Goal: Information Seeking & Learning: Learn about a topic

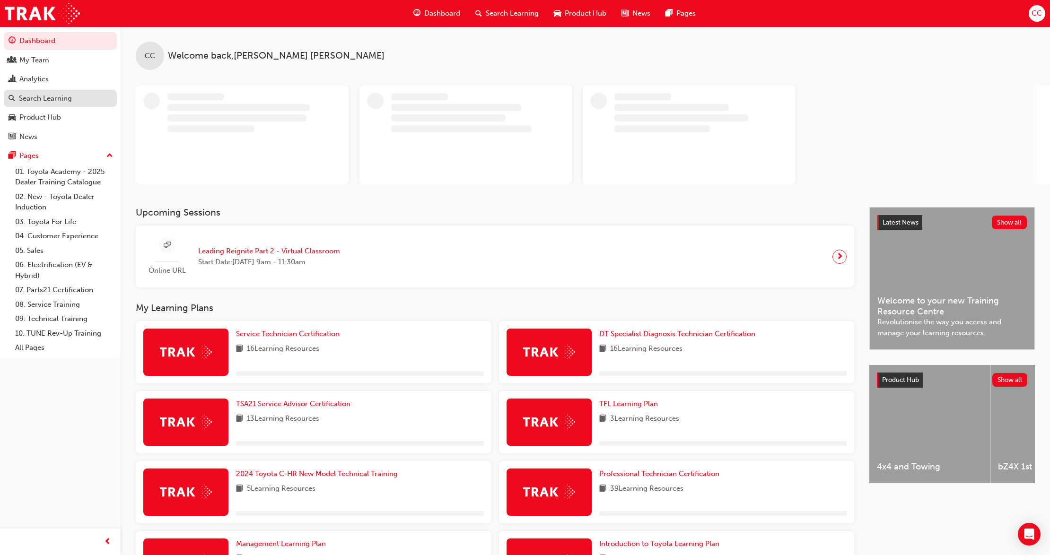
click at [44, 96] on div "Search Learning" at bounding box center [45, 98] width 53 height 11
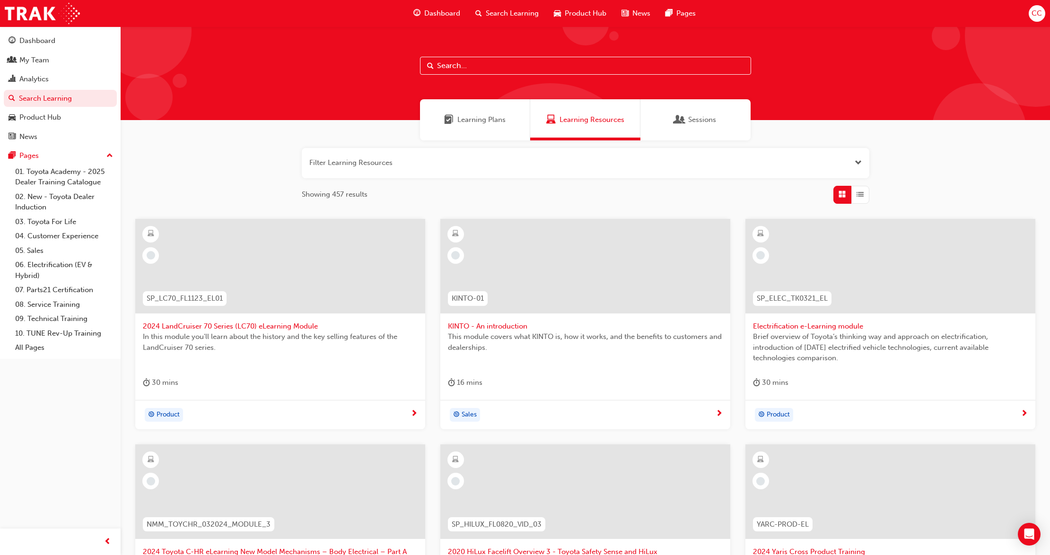
click at [470, 65] on input "text" at bounding box center [585, 66] width 331 height 18
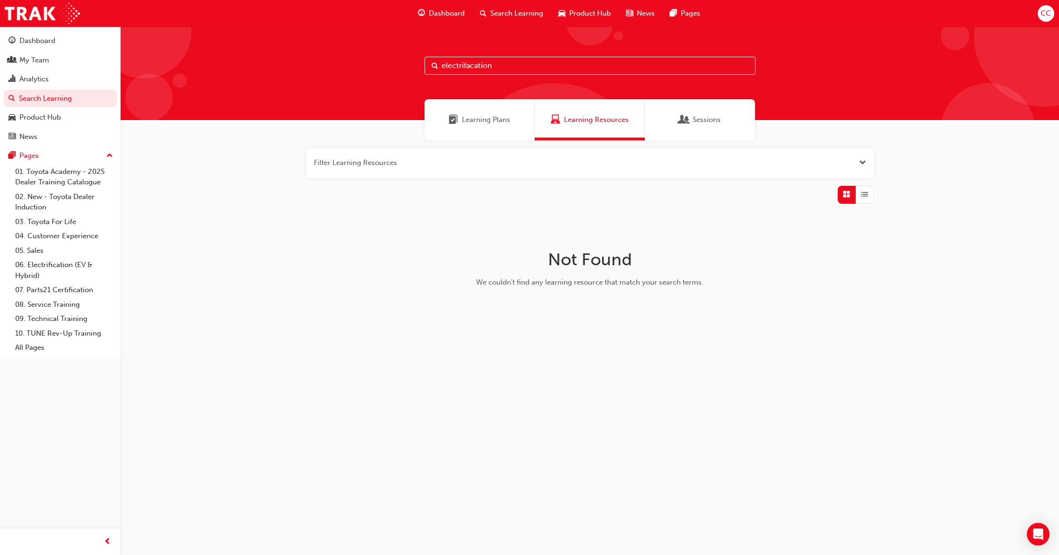
drag, startPoint x: 502, startPoint y: 62, endPoint x: 398, endPoint y: 63, distance: 104.0
click at [398, 63] on div "electrifacation" at bounding box center [590, 73] width 939 height 94
type input "service tech"
click at [36, 72] on link "Analytics" at bounding box center [60, 78] width 113 height 17
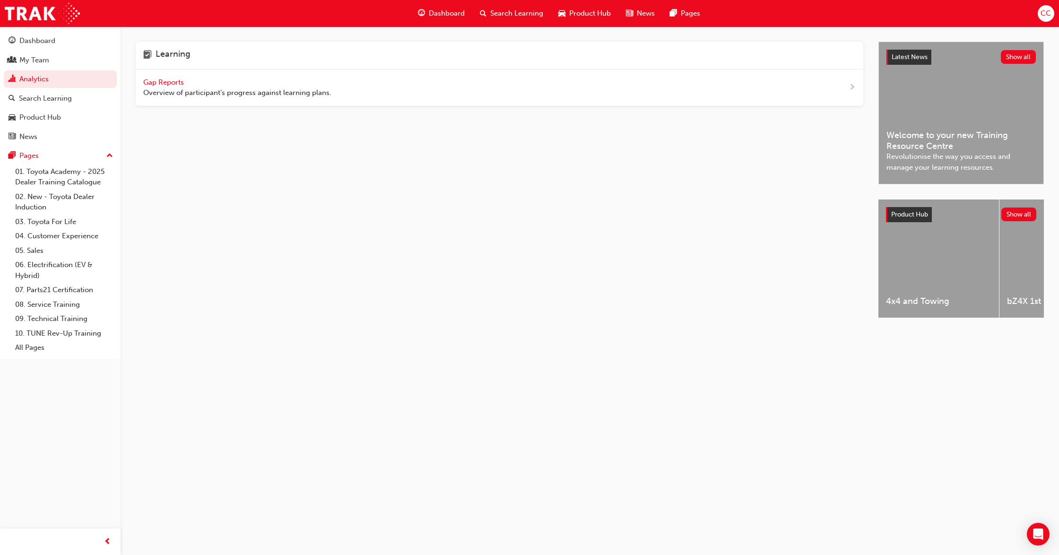
click at [161, 75] on div "Gap Reports Overview of participant's progress against learning plans." at bounding box center [500, 88] width 728 height 37
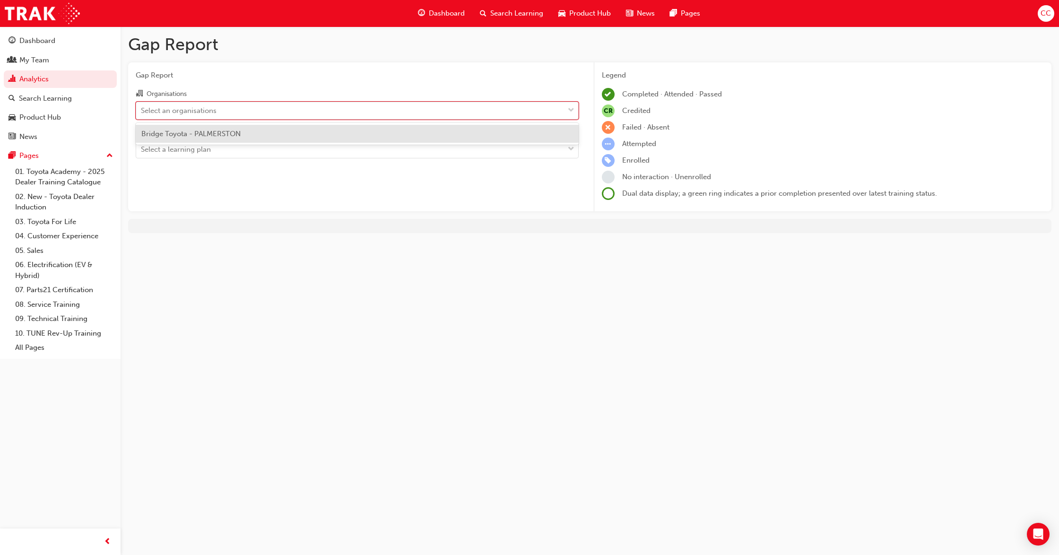
click at [358, 108] on div "Select an organisations" at bounding box center [350, 110] width 428 height 17
click at [142, 108] on input "Organisations option Bridge Toyota - PALMERSTON focused, 1 of 1. 1 result avail…" at bounding box center [141, 110] width 1 height 8
drag, startPoint x: 249, startPoint y: 134, endPoint x: 300, endPoint y: 142, distance: 51.7
click at [252, 134] on div "Bridge Toyota - PALMERSTON" at bounding box center [357, 134] width 443 height 18
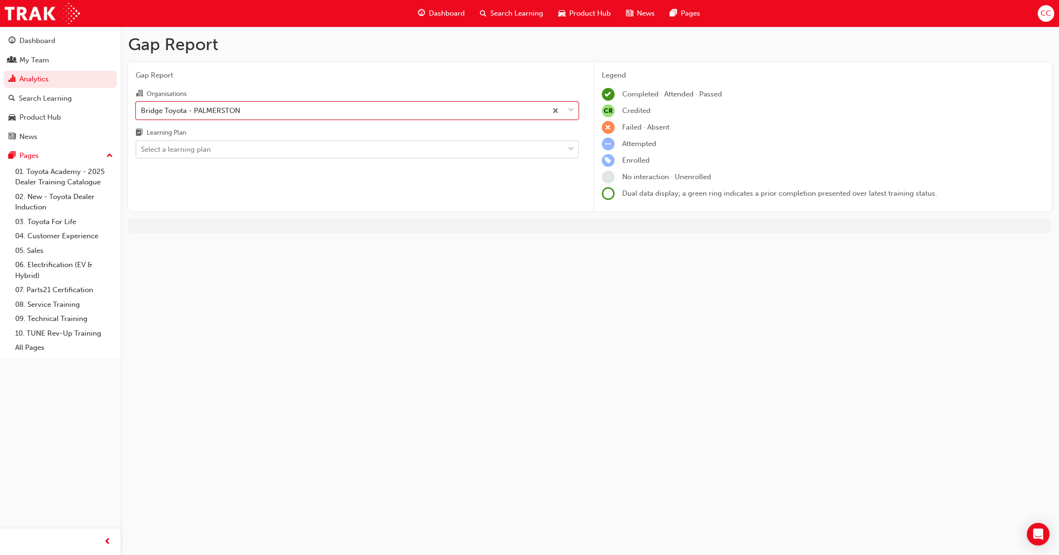
click at [570, 147] on span "down-icon" at bounding box center [571, 149] width 7 height 12
click at [142, 147] on input "Learning Plan Select a learning plan" at bounding box center [141, 149] width 1 height 8
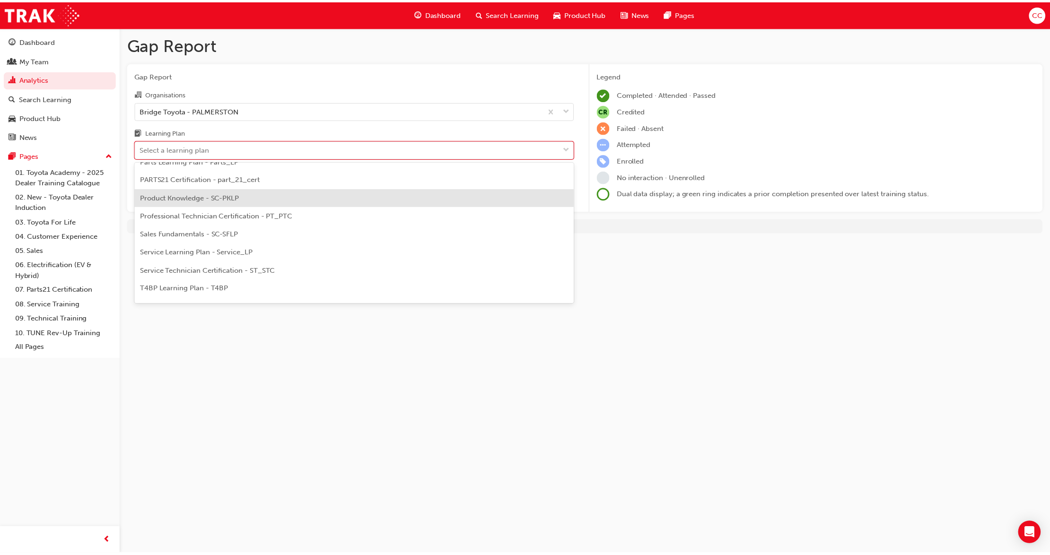
scroll to position [315, 0]
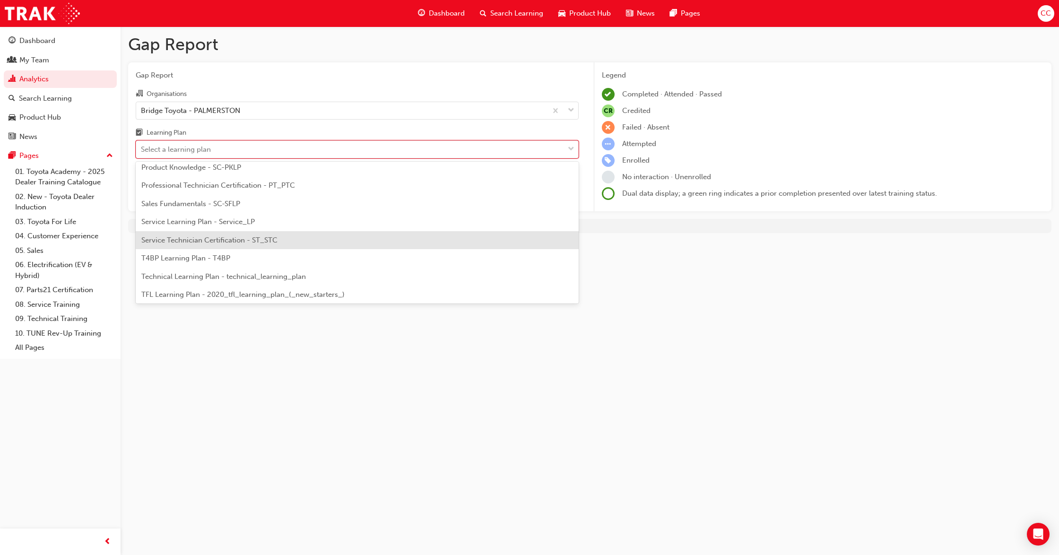
click at [239, 241] on span "Service Technician Certification - ST_STC" at bounding box center [209, 240] width 136 height 9
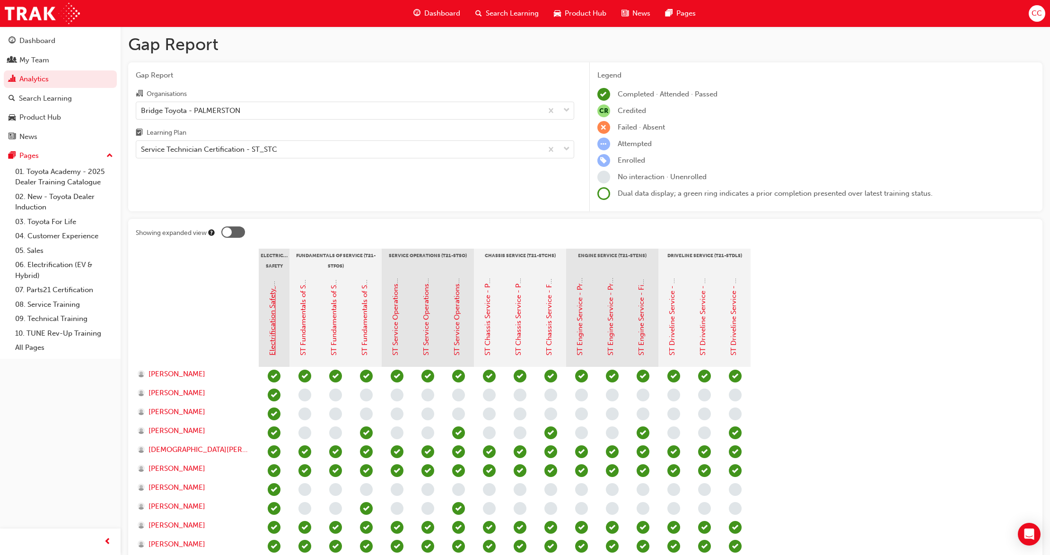
click at [272, 328] on link "Electrification Safety Module" at bounding box center [272, 309] width 9 height 94
click at [564, 108] on span "down-icon" at bounding box center [566, 111] width 7 height 12
click at [142, 108] on input "Organisations Bridge Toyota - PALMERSTON" at bounding box center [141, 110] width 1 height 8
click at [564, 108] on span "down-icon" at bounding box center [566, 111] width 7 height 12
click at [142, 108] on input "Organisations 0 results available. Select is focused ,type to refine list, pres…" at bounding box center [141, 110] width 1 height 8
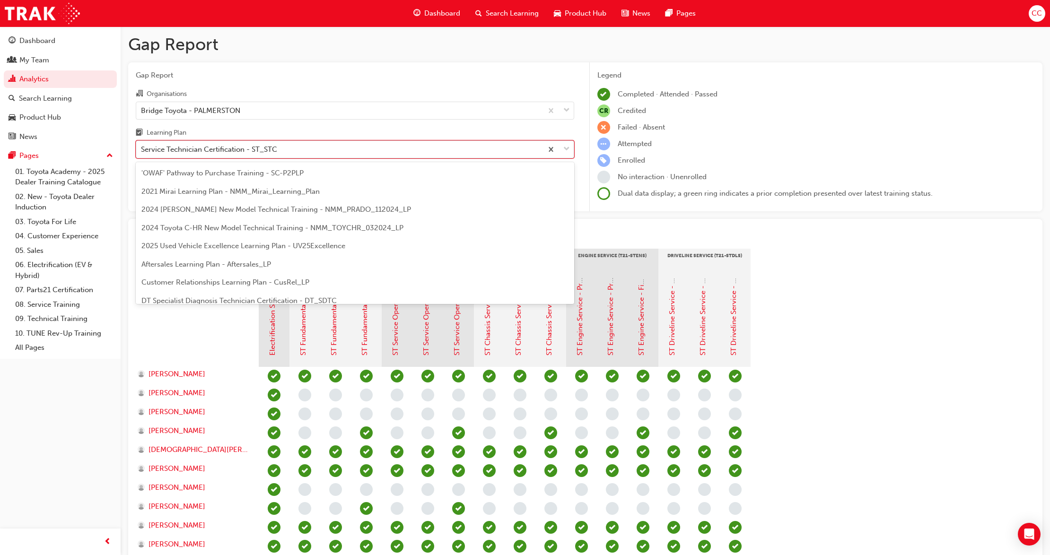
click at [564, 146] on span "down-icon" at bounding box center [566, 149] width 7 height 12
click at [142, 146] on input "Learning Plan option Service Technician Certification - ST_STC focused, 22 of 3…" at bounding box center [141, 149] width 1 height 8
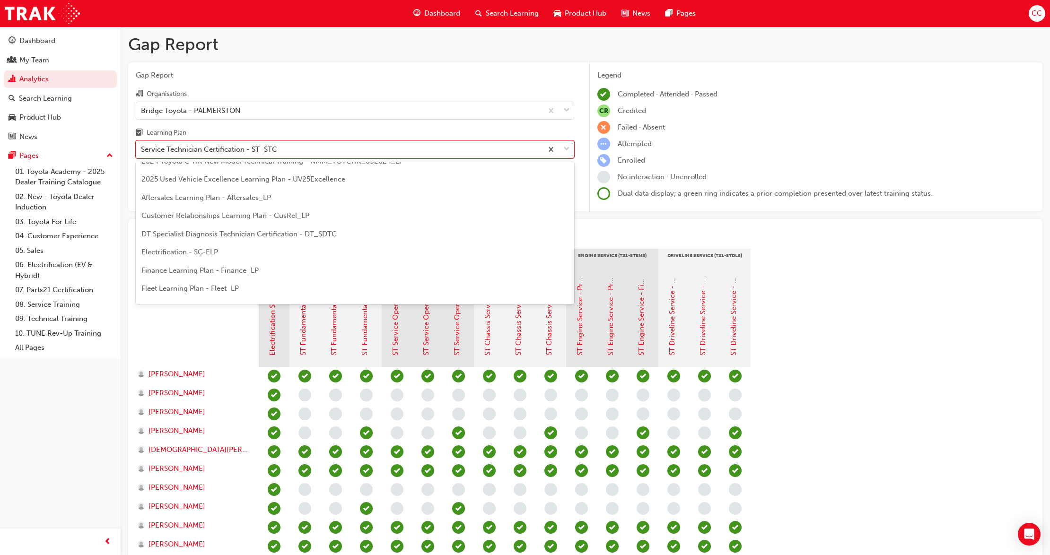
scroll to position [15, 0]
click at [203, 288] on span "DT Specialist Diagnosis Technician Certification - DT_SDTC" at bounding box center [238, 285] width 195 height 9
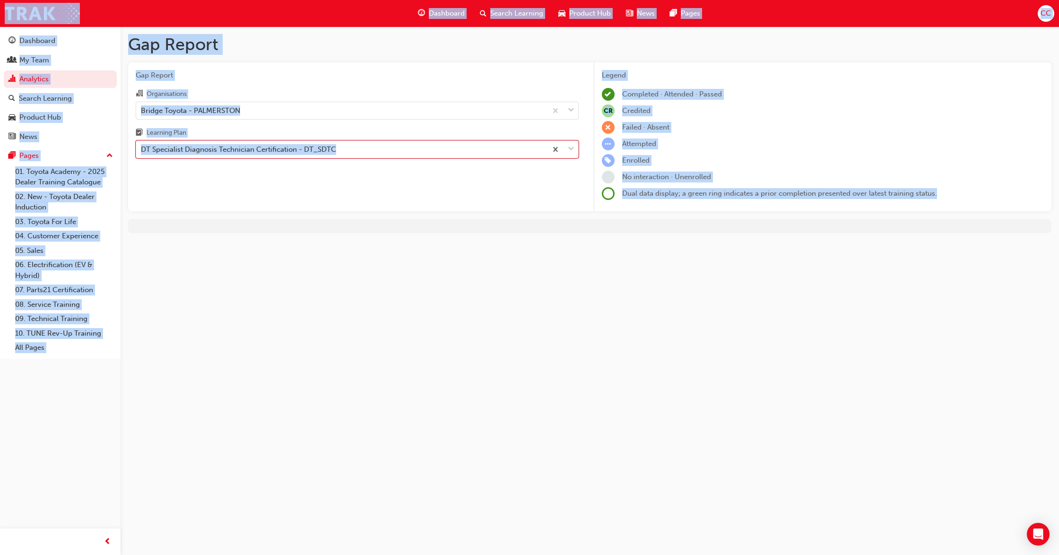
click at [203, 288] on div "Gap Report Gap Report Organisations Bridge Toyota - PALMERSTON Learning Plan op…" at bounding box center [529, 277] width 1059 height 555
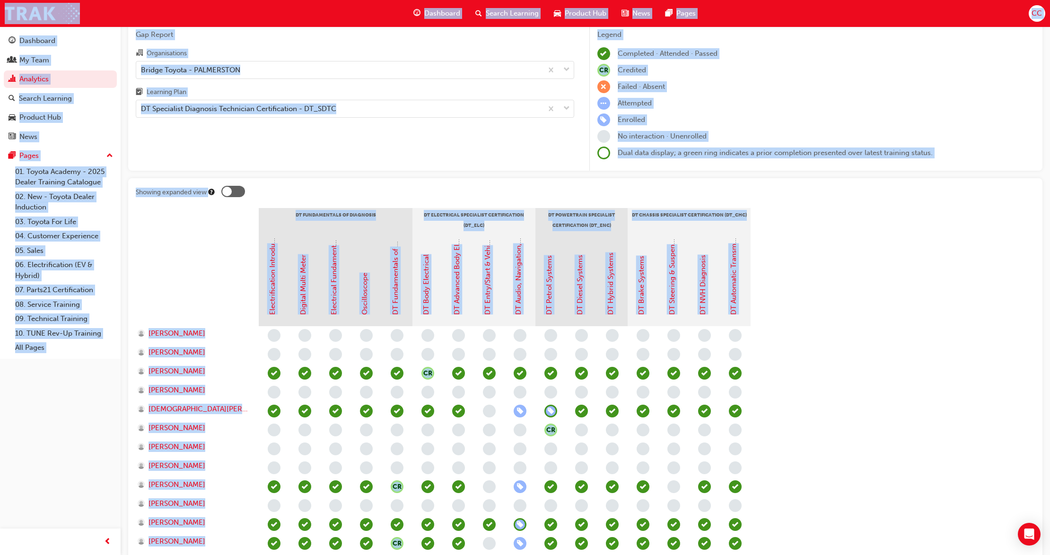
scroll to position [63, 0]
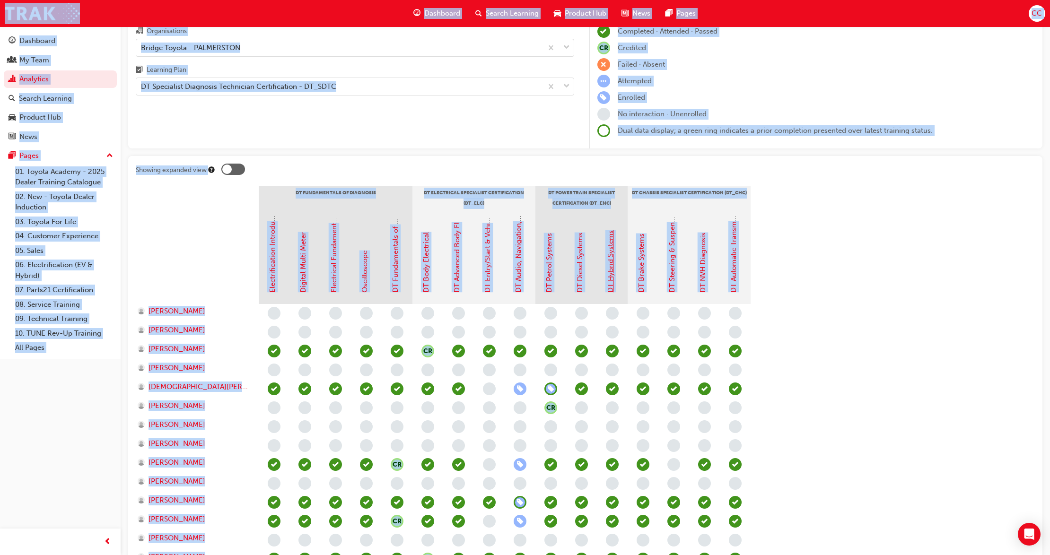
click at [608, 277] on link "DT Hybrid Systems" at bounding box center [610, 261] width 9 height 62
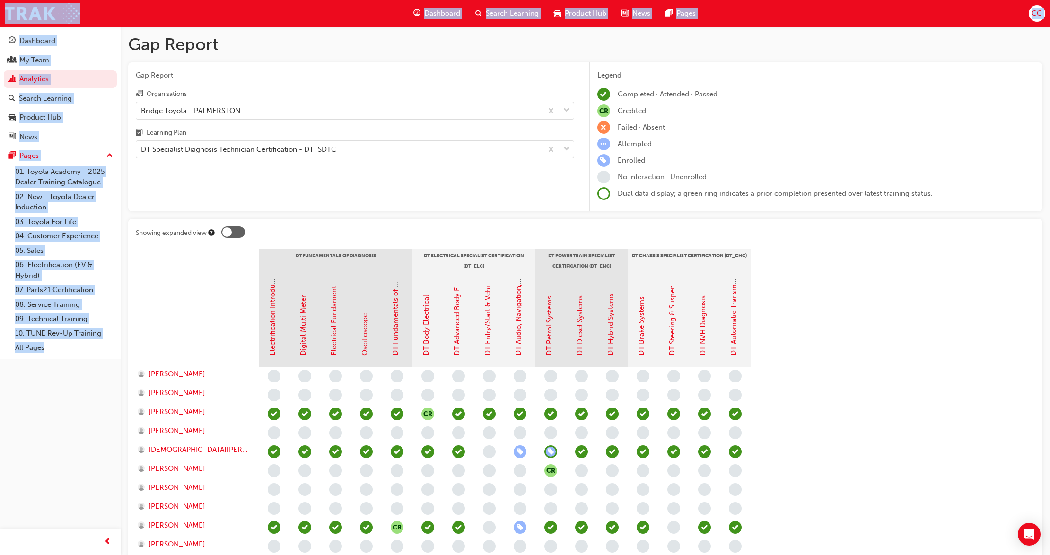
scroll to position [63, 0]
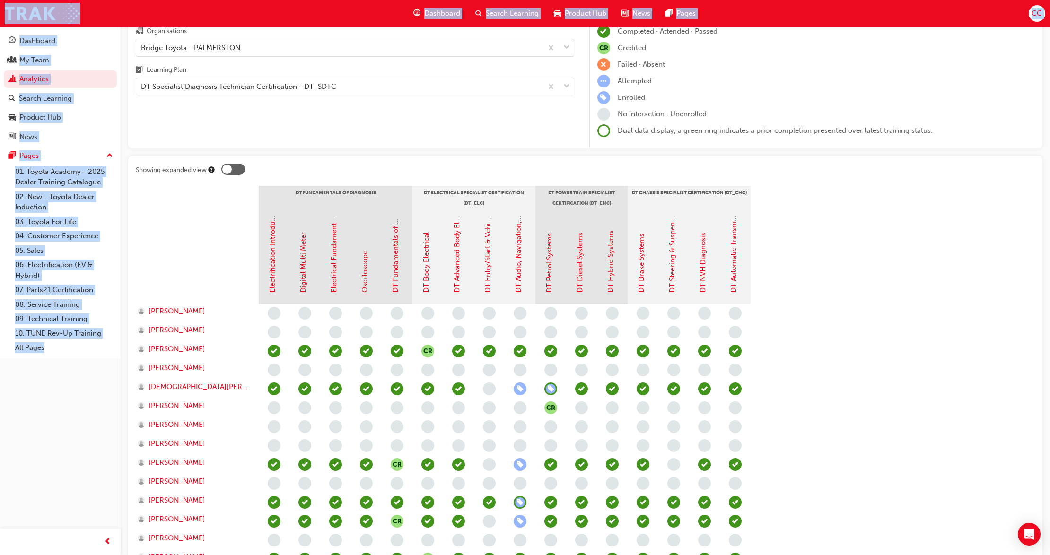
click at [812, 328] on section "DT Fundamentals of Diagnosis DT Electrical Specialist Certification (DT_ELC) DT…" at bounding box center [585, 425] width 899 height 478
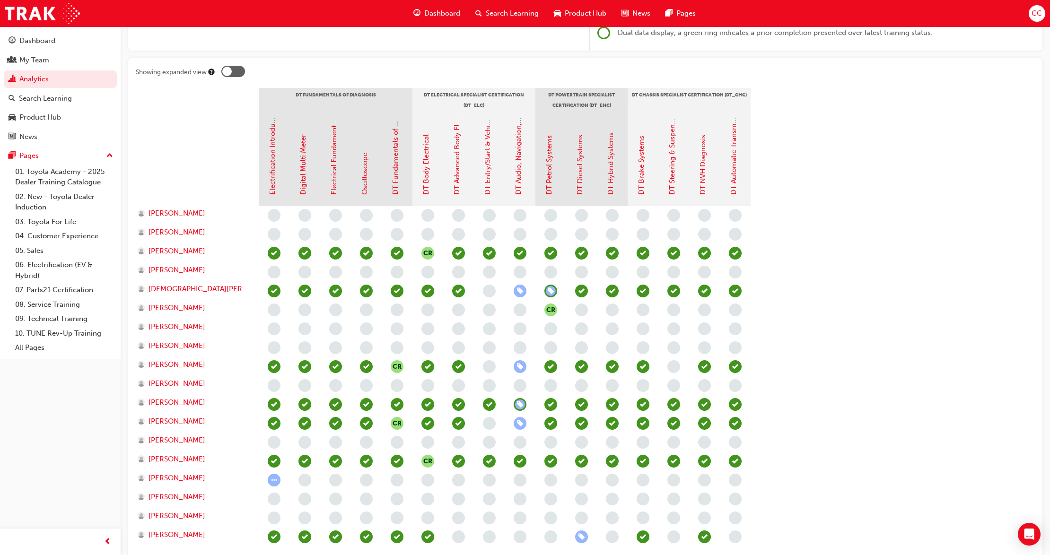
scroll to position [189, 0]
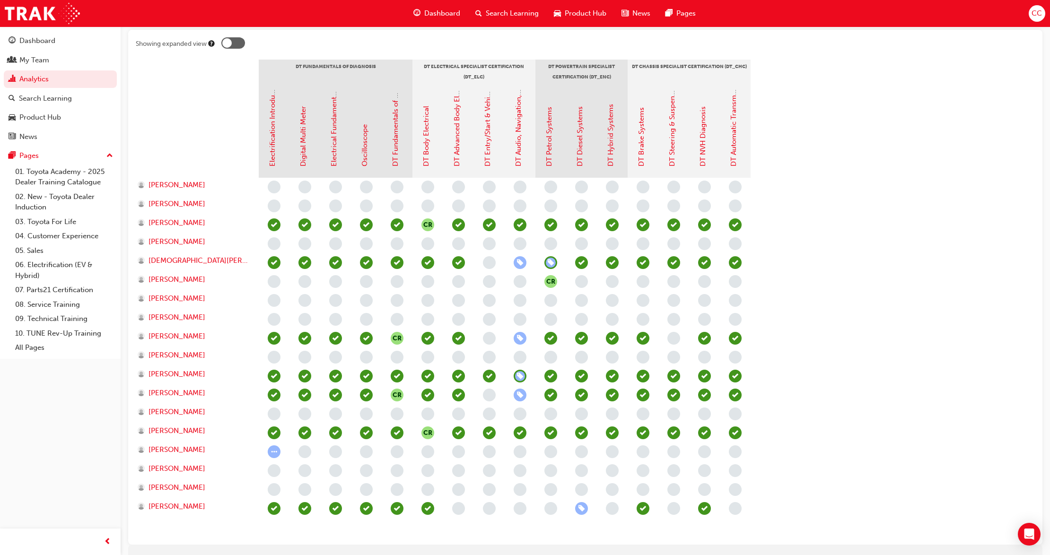
click at [611, 226] on span "learningRecordVerb_ATTEND-icon" at bounding box center [612, 224] width 13 height 13
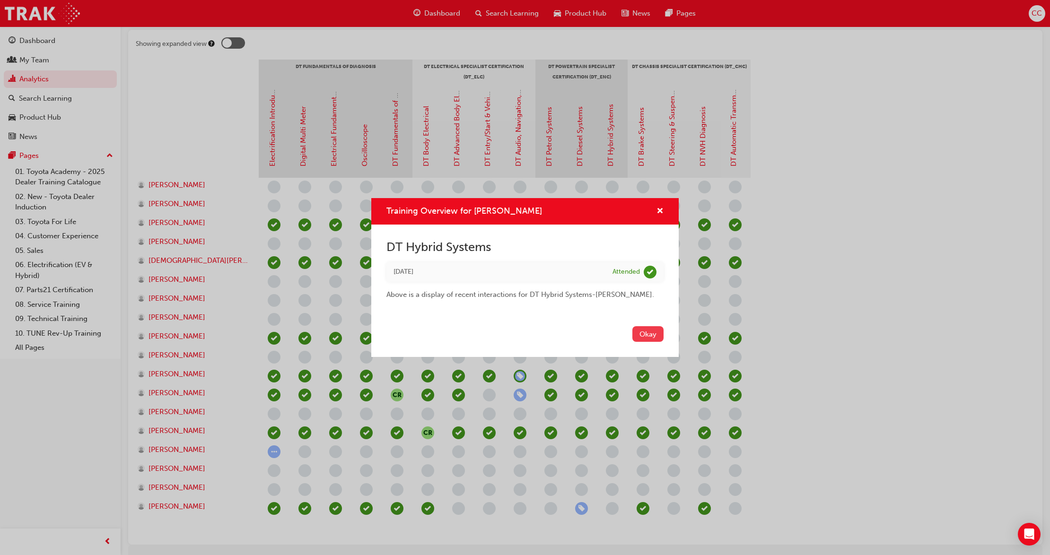
click at [647, 336] on button "Okay" at bounding box center [647, 334] width 31 height 16
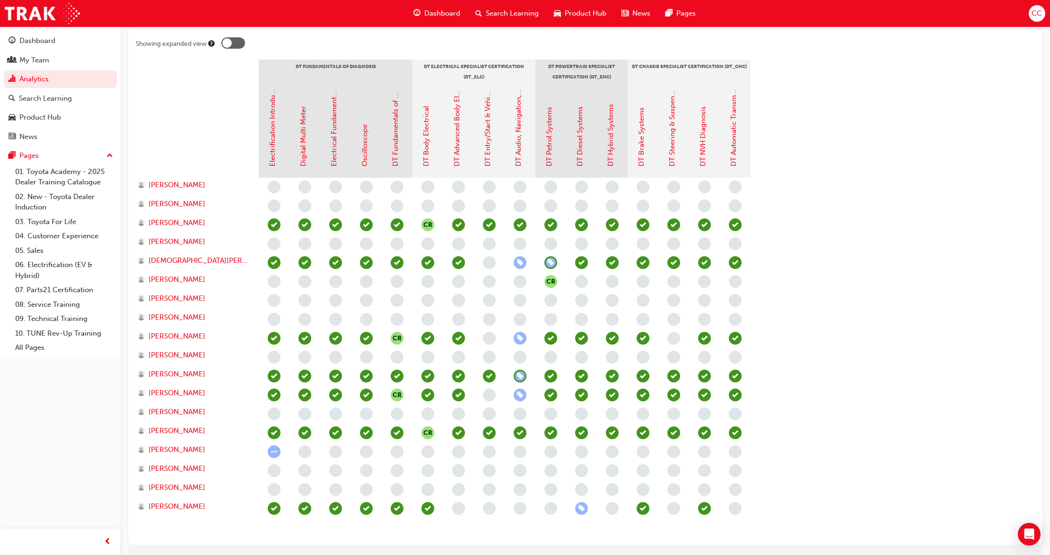
click at [614, 264] on span "learningRecordVerb_ATTEND-icon" at bounding box center [612, 262] width 13 height 13
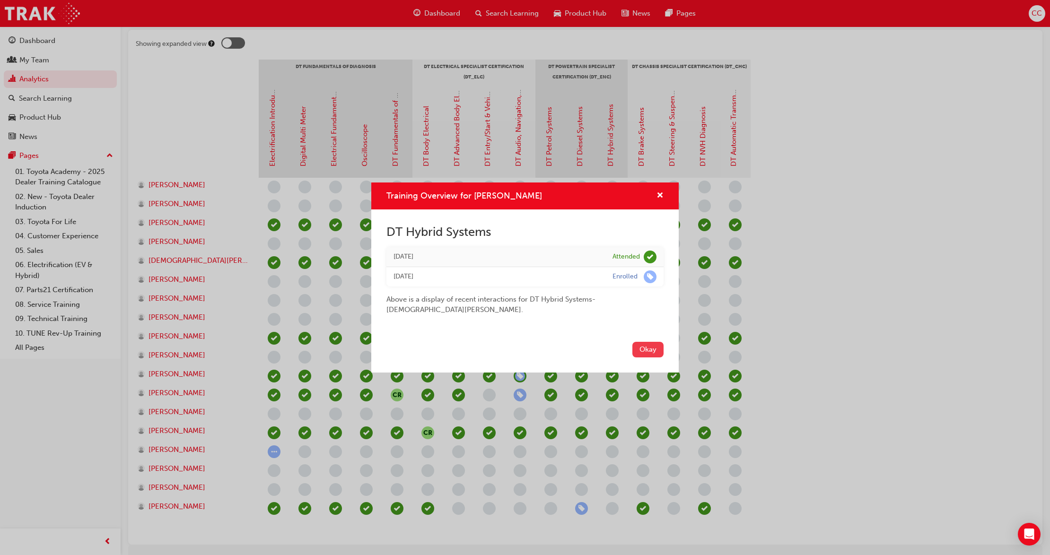
click at [640, 347] on button "Okay" at bounding box center [647, 350] width 31 height 16
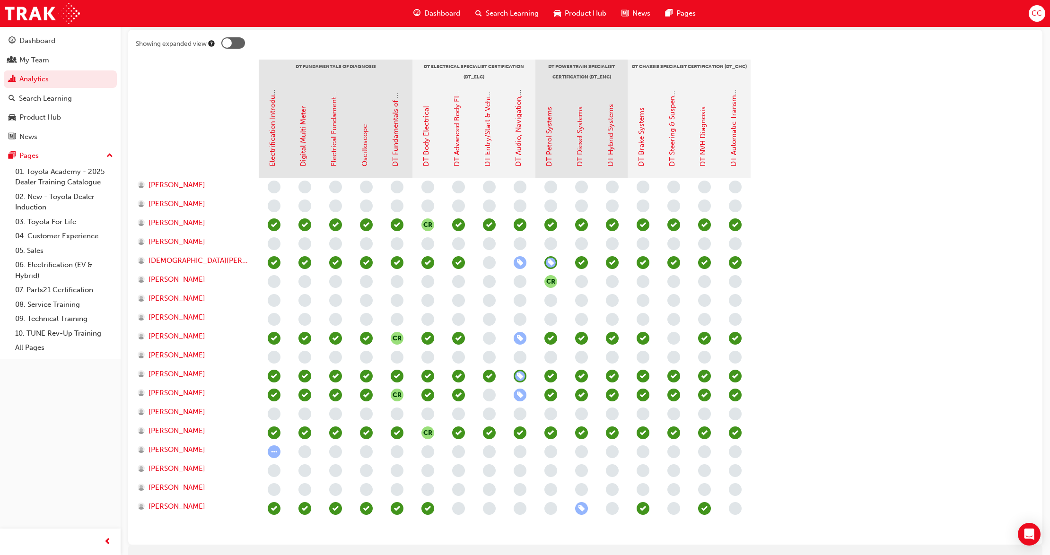
click at [610, 340] on span "learningRecordVerb_ATTEND-icon" at bounding box center [612, 338] width 13 height 13
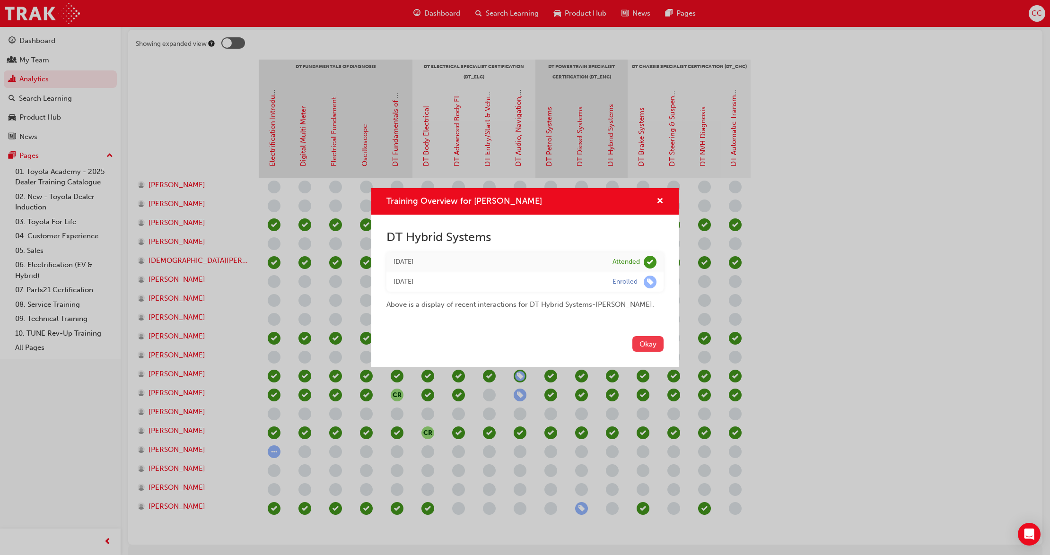
click at [659, 352] on button "Okay" at bounding box center [647, 344] width 31 height 16
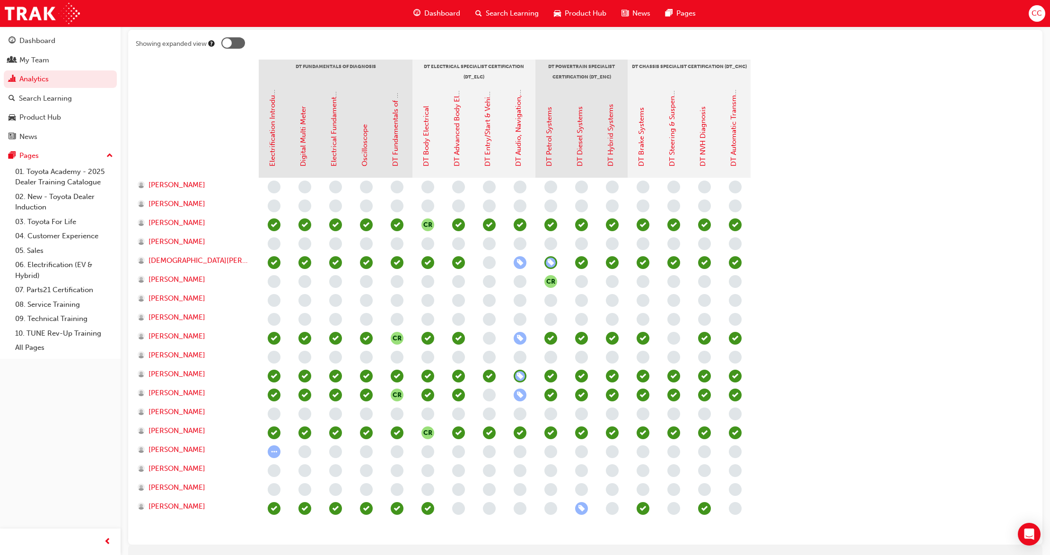
click at [554, 339] on span "learningRecordVerb_ATTEND-icon" at bounding box center [550, 338] width 13 height 13
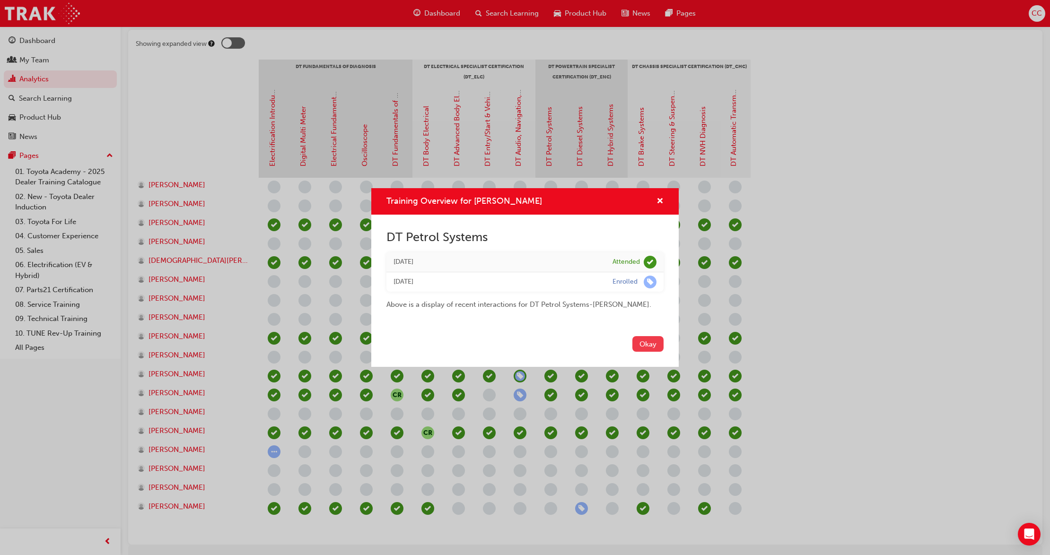
click at [644, 347] on button "Okay" at bounding box center [647, 344] width 31 height 16
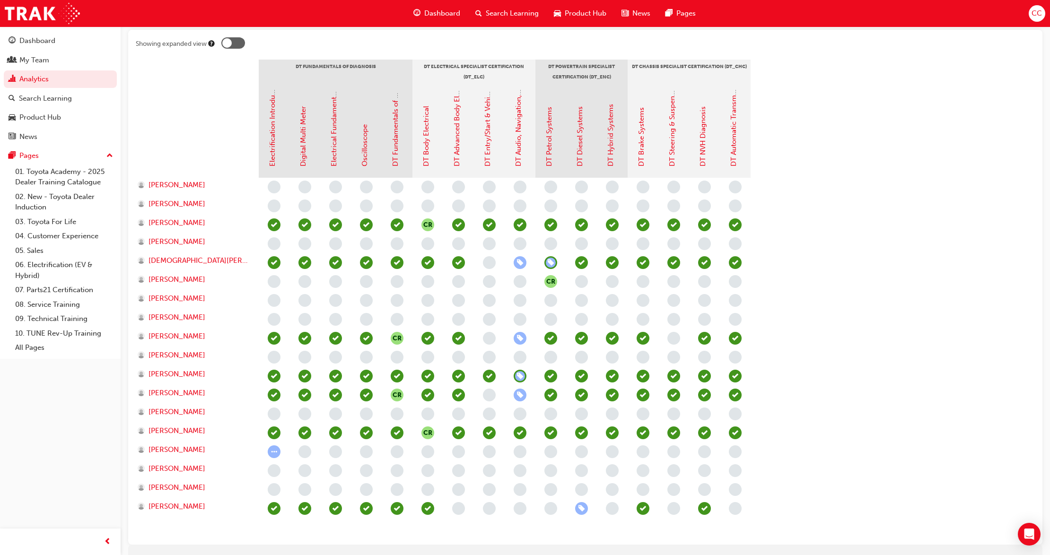
click at [617, 339] on span "learningRecordVerb_ATTEND-icon" at bounding box center [612, 338] width 13 height 13
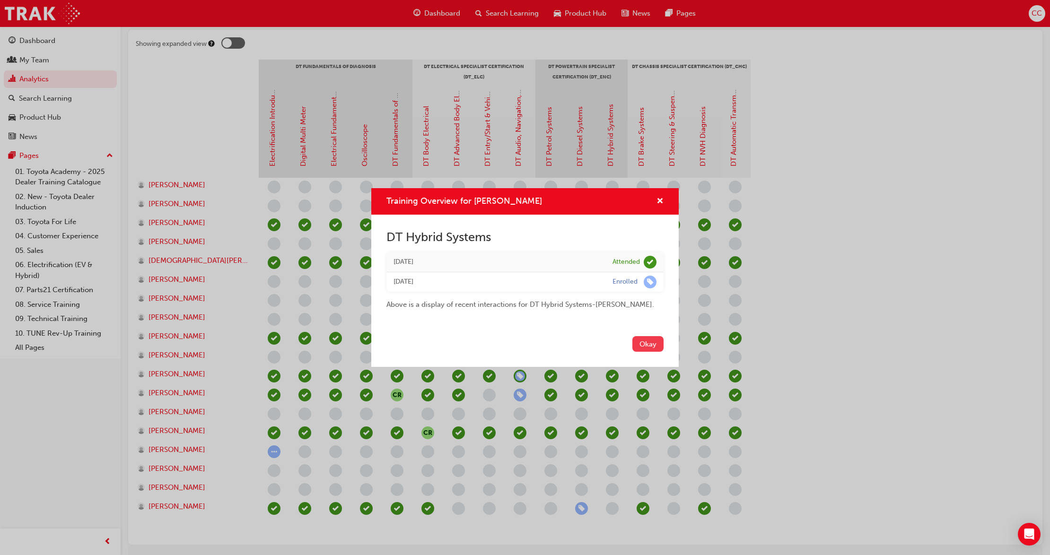
click at [659, 341] on button "Okay" at bounding box center [647, 344] width 31 height 16
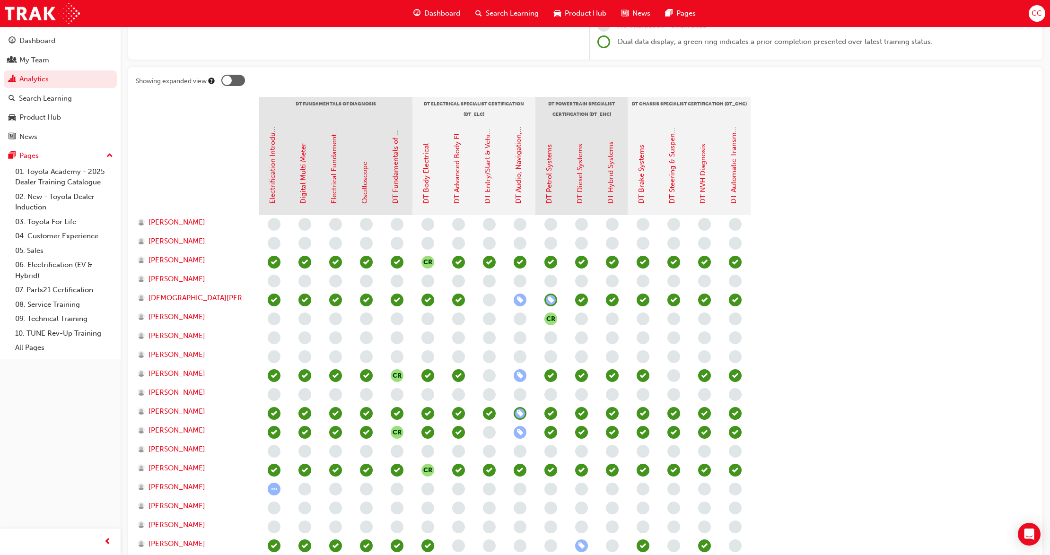
scroll to position [168, 0]
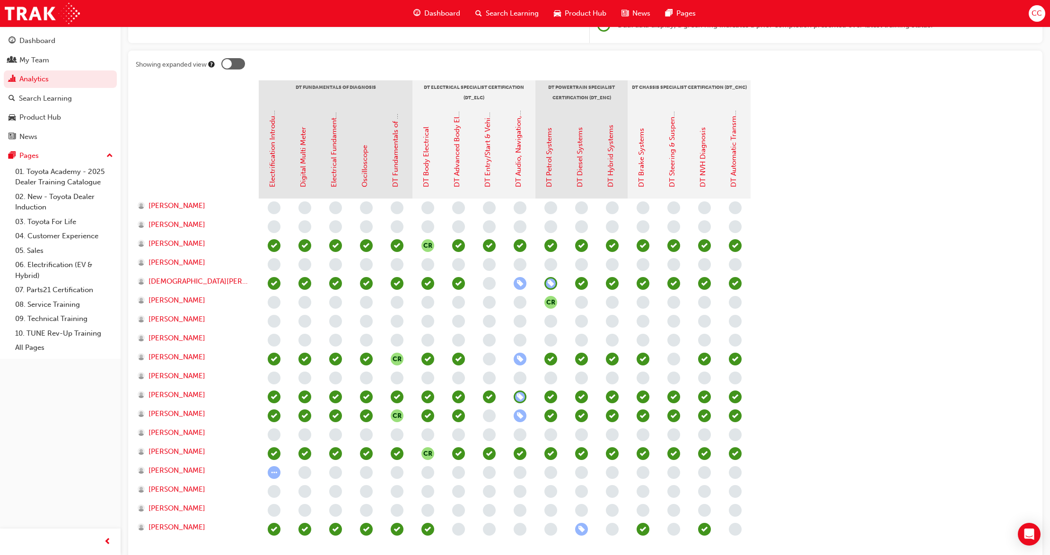
click at [613, 244] on span "learningRecordVerb_ATTEND-icon" at bounding box center [612, 245] width 13 height 13
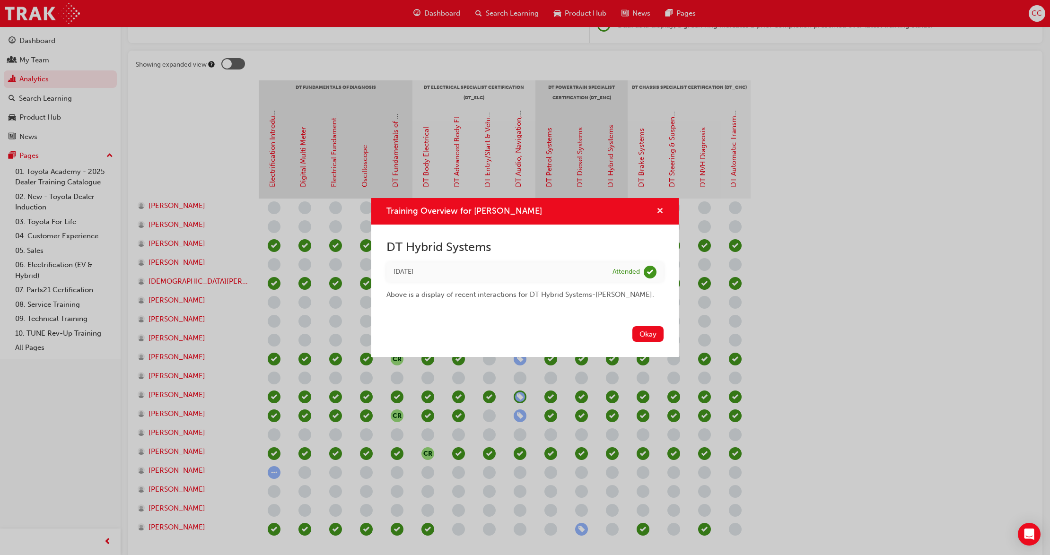
click at [659, 209] on span "cross-icon" at bounding box center [659, 212] width 7 height 9
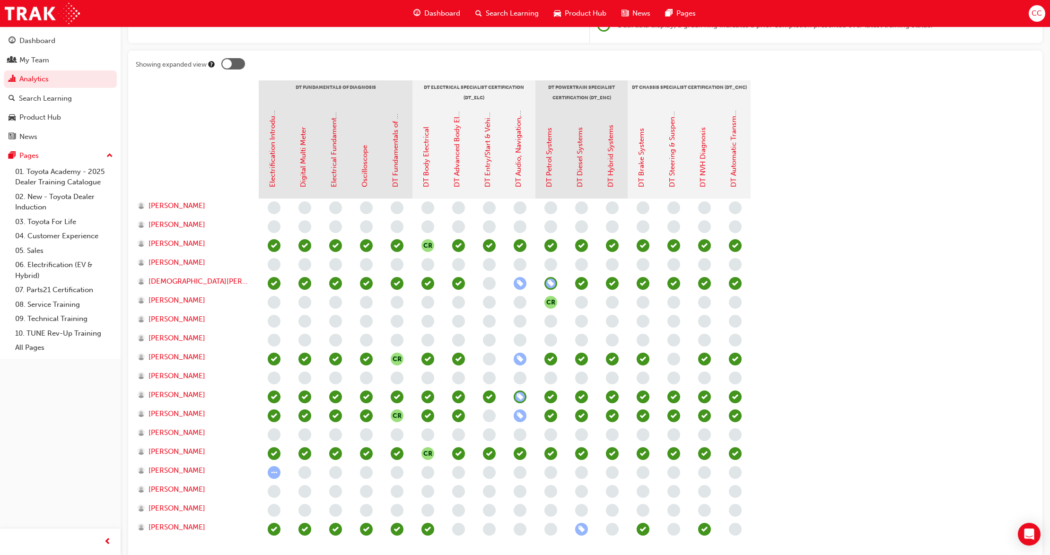
drag, startPoint x: 858, startPoint y: 269, endPoint x: 860, endPoint y: 261, distance: 8.3
click at [860, 261] on section "DT Fundamentals of Diagnosis DT Electrical Specialist Certification (DT_ELC) DT…" at bounding box center [585, 319] width 899 height 478
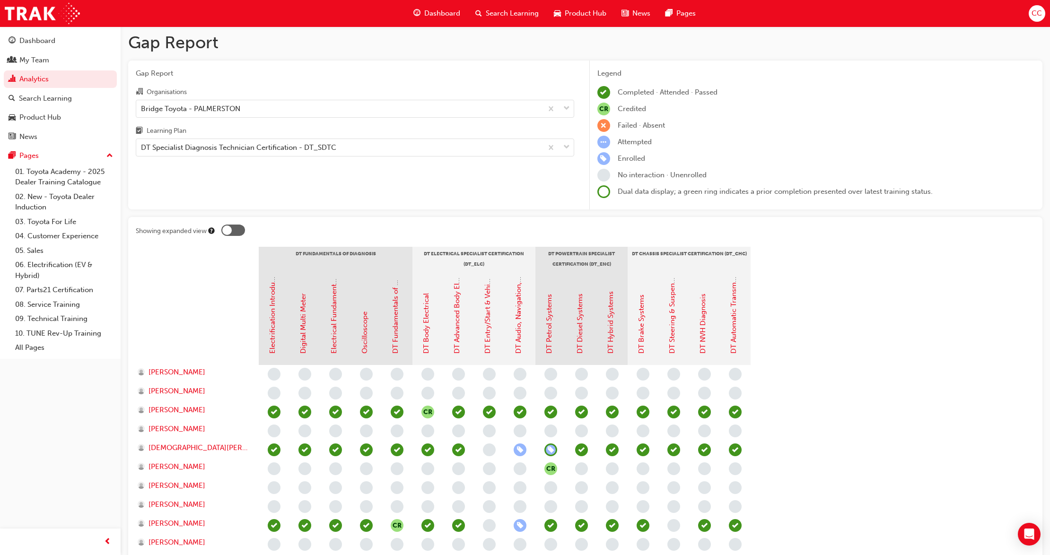
scroll to position [0, 0]
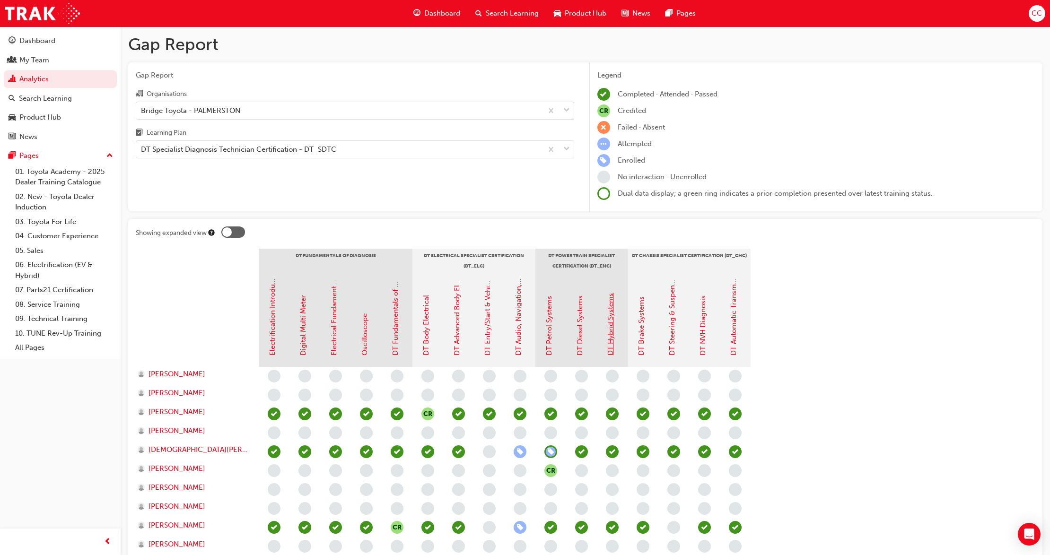
click at [610, 342] on link "DT Hybrid Systems" at bounding box center [610, 324] width 9 height 62
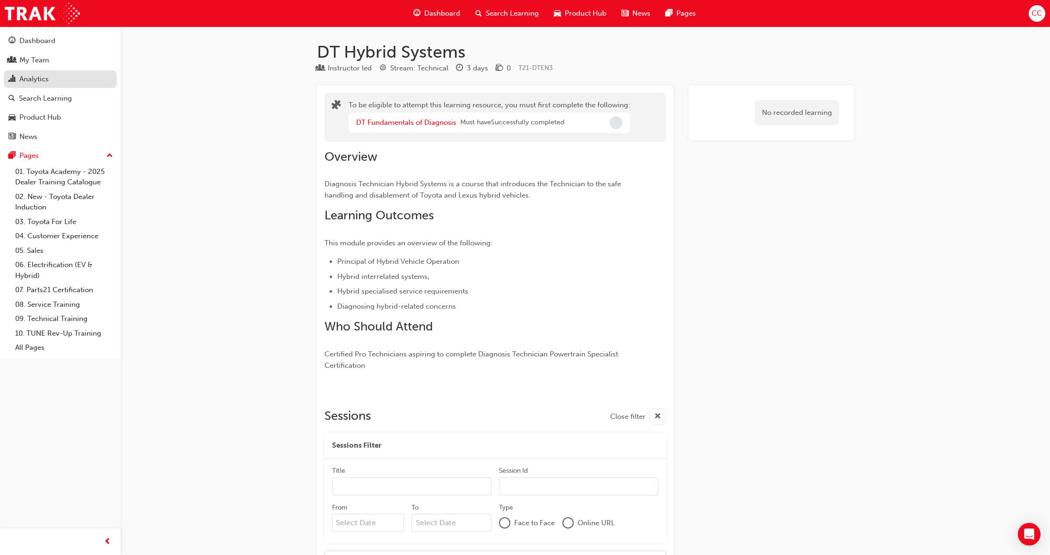
click at [41, 78] on div "Analytics" at bounding box center [33, 79] width 29 height 11
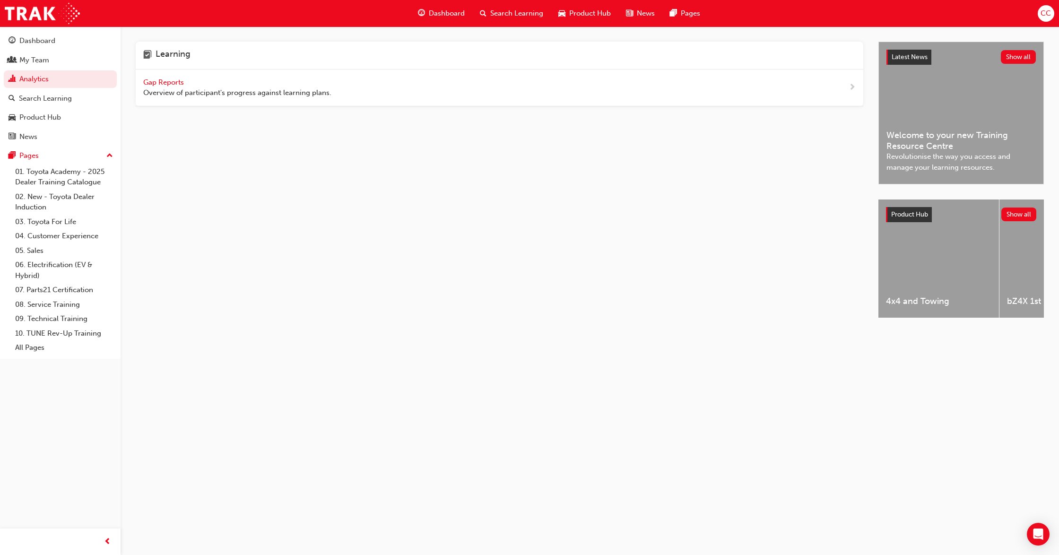
click at [154, 79] on span "Gap Reports" at bounding box center [164, 82] width 43 height 9
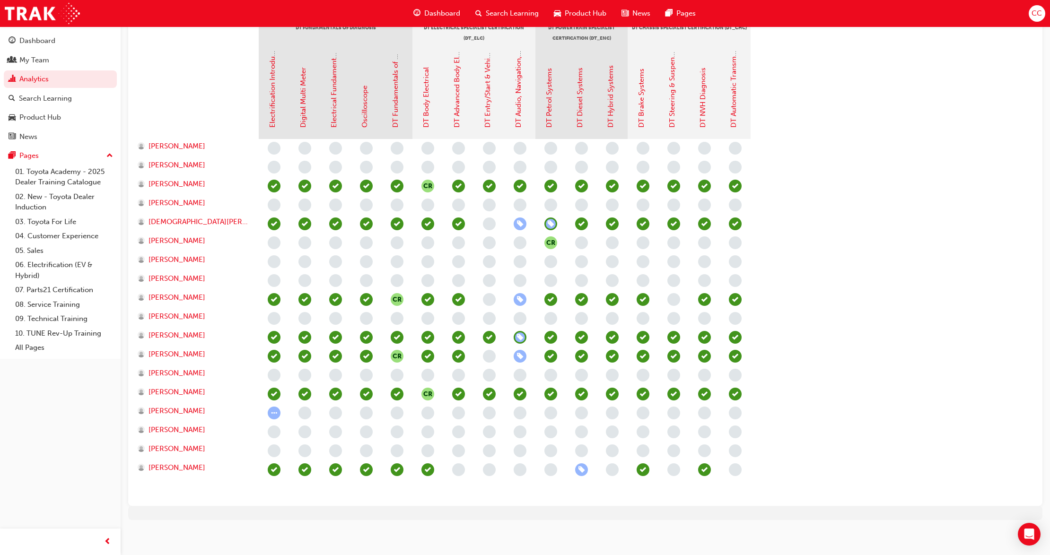
scroll to position [231, 0]
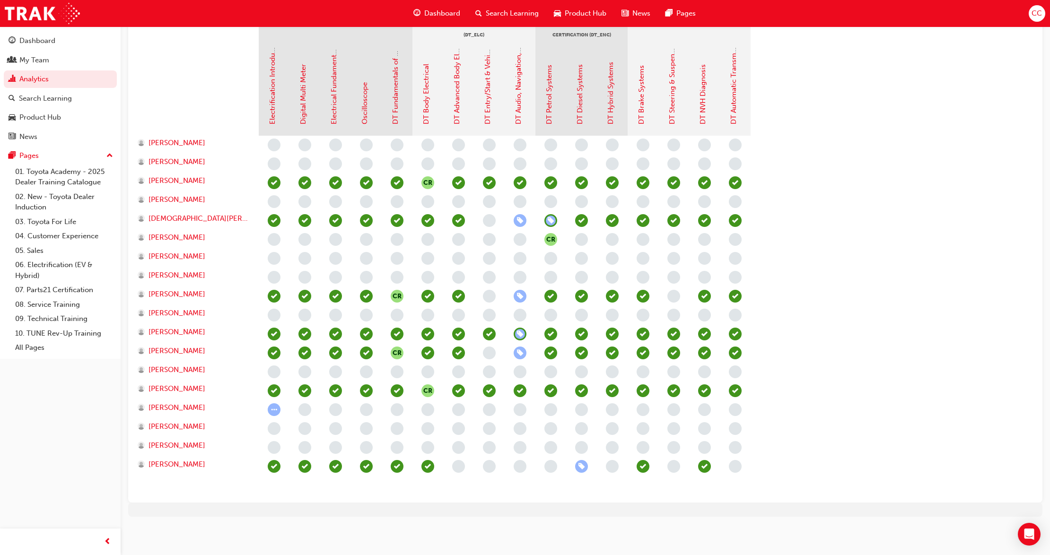
click at [612, 296] on span "learningRecordVerb_ATTEND-icon" at bounding box center [612, 296] width 13 height 13
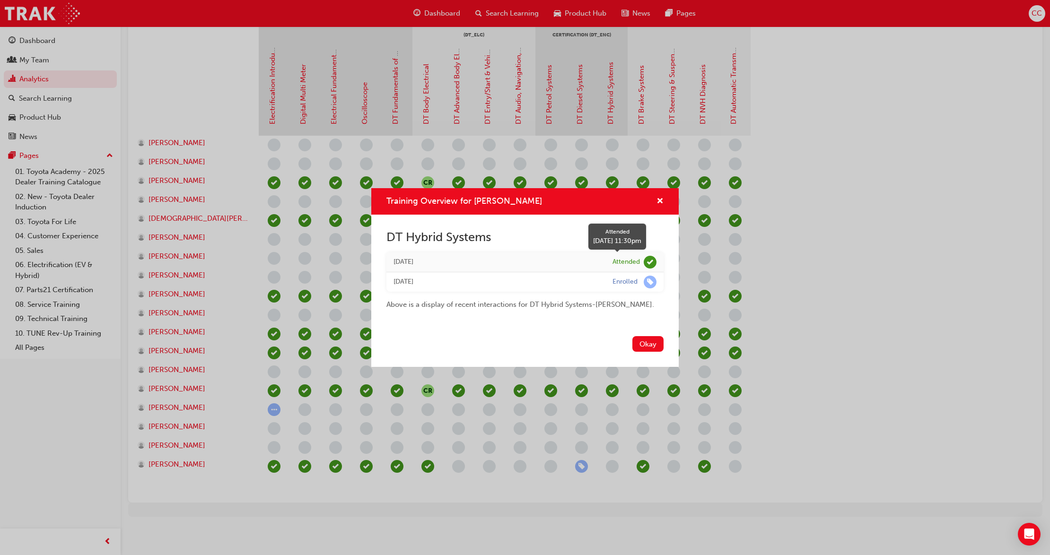
click at [651, 260] on span "learningRecordVerb_ATTEND-icon" at bounding box center [650, 262] width 13 height 13
click at [630, 247] on div "DT Hybrid Systems" at bounding box center [524, 241] width 277 height 23
click at [645, 260] on span "learningRecordVerb_ATTEND-icon" at bounding box center [650, 262] width 13 height 13
click at [649, 343] on button "Okay" at bounding box center [647, 344] width 31 height 16
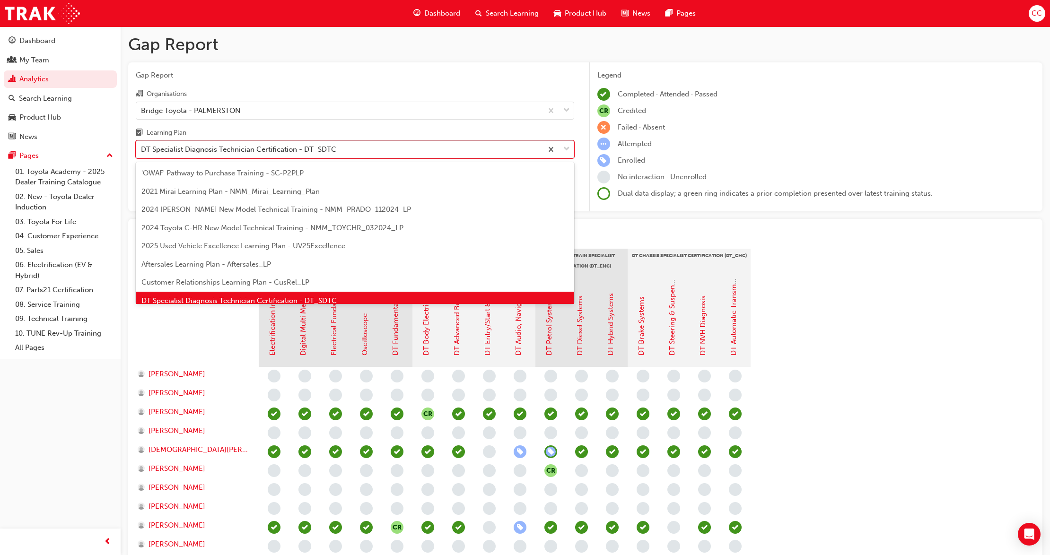
click at [564, 147] on span "down-icon" at bounding box center [566, 149] width 7 height 12
click at [142, 147] on input "Learning Plan option DT Specialist Diagnosis Technician Certification - DT_SDTC…" at bounding box center [141, 149] width 1 height 8
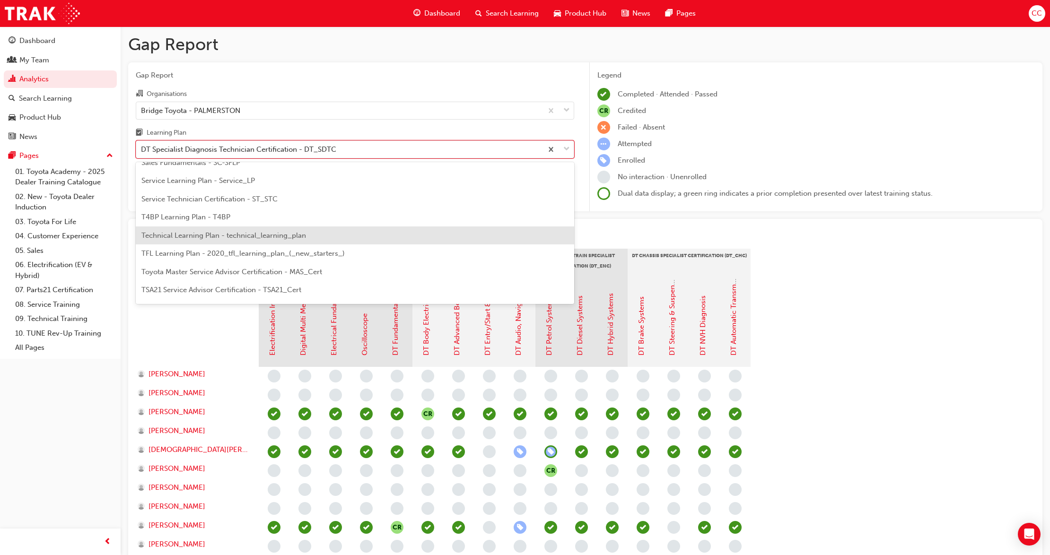
scroll to position [391, 0]
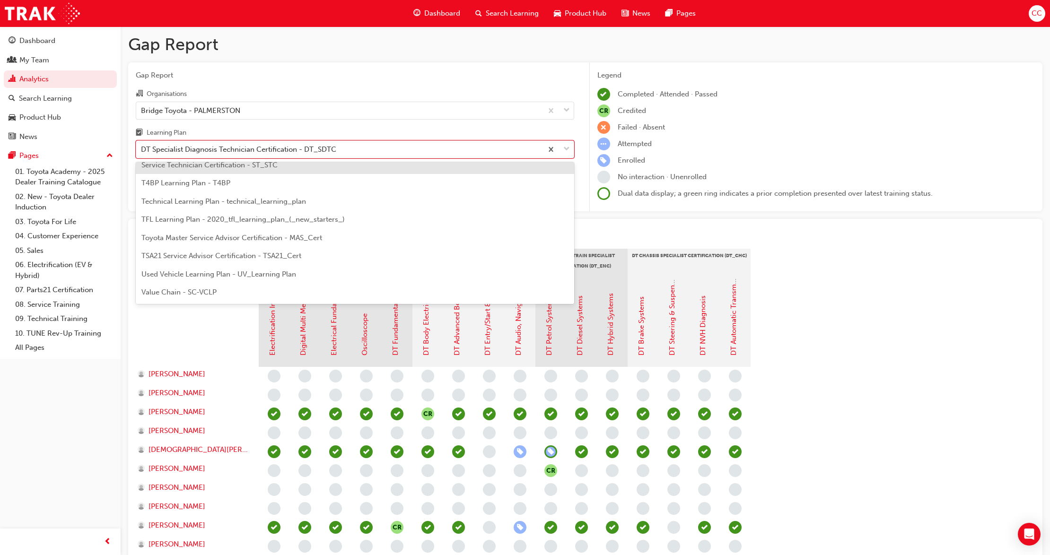
click at [214, 167] on span "Service Technician Certification - ST_STC" at bounding box center [209, 165] width 136 height 9
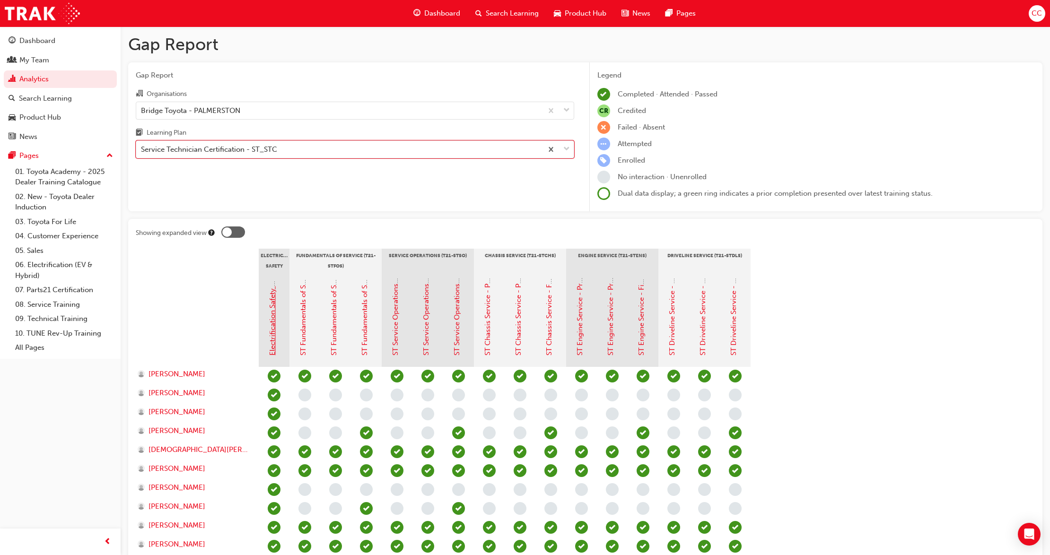
click at [273, 330] on link "Electrification Safety Module" at bounding box center [272, 309] width 9 height 94
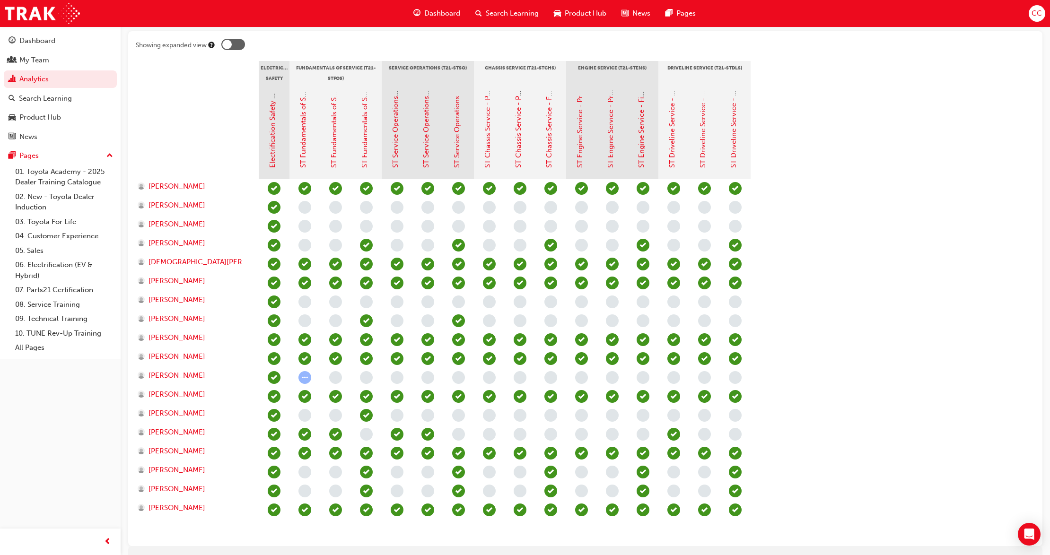
scroll to position [189, 0]
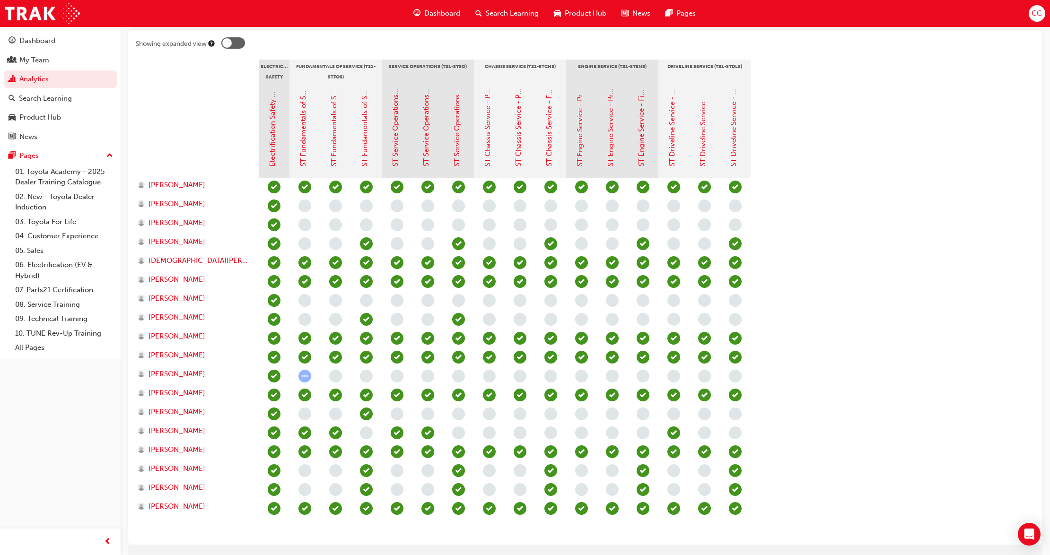
click at [273, 512] on span "learningRecordVerb_COMPLETE-icon" at bounding box center [274, 508] width 13 height 13
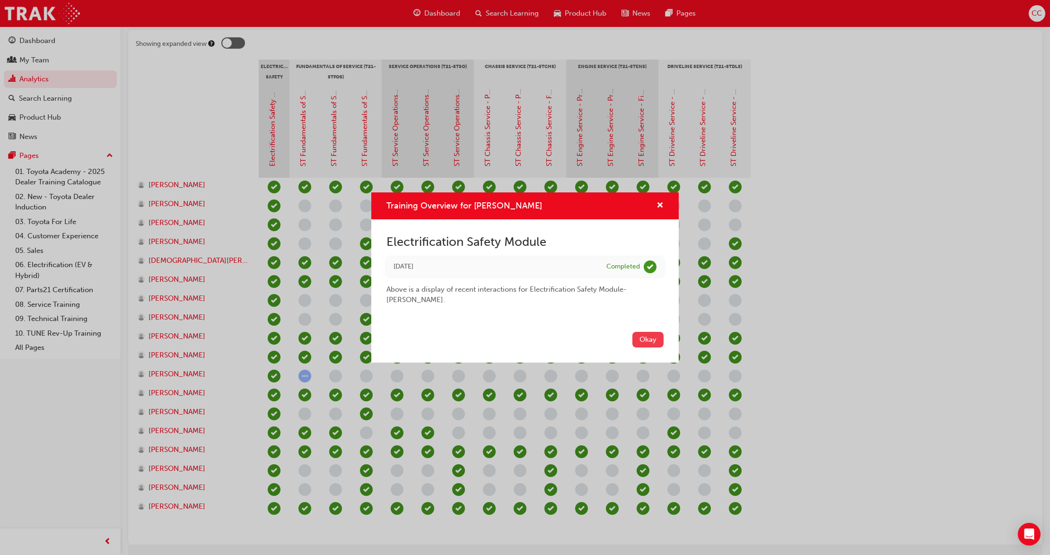
click at [635, 335] on button "Okay" at bounding box center [647, 340] width 31 height 16
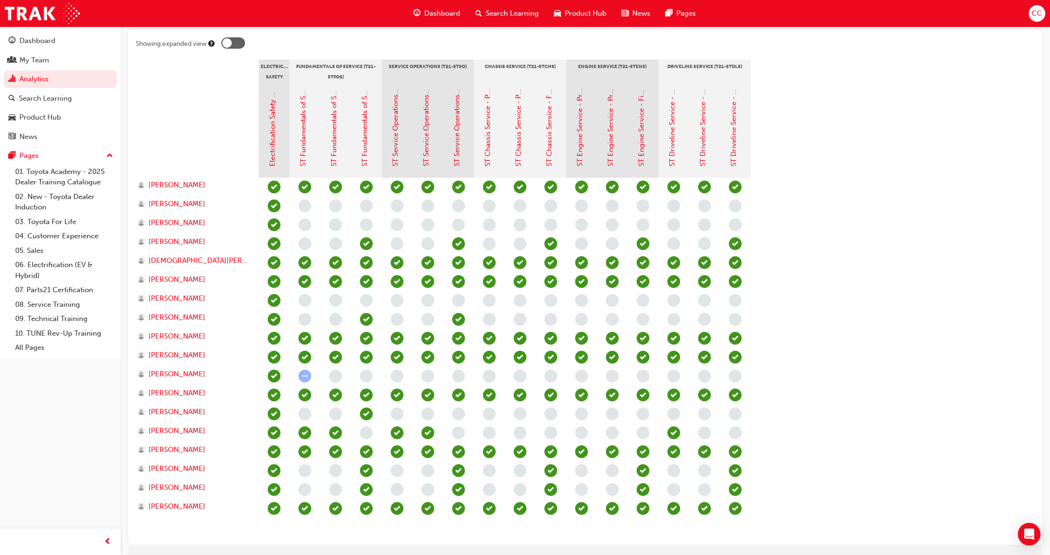
click at [277, 470] on span "learningRecordVerb_COMPLETE-icon" at bounding box center [274, 470] width 13 height 13
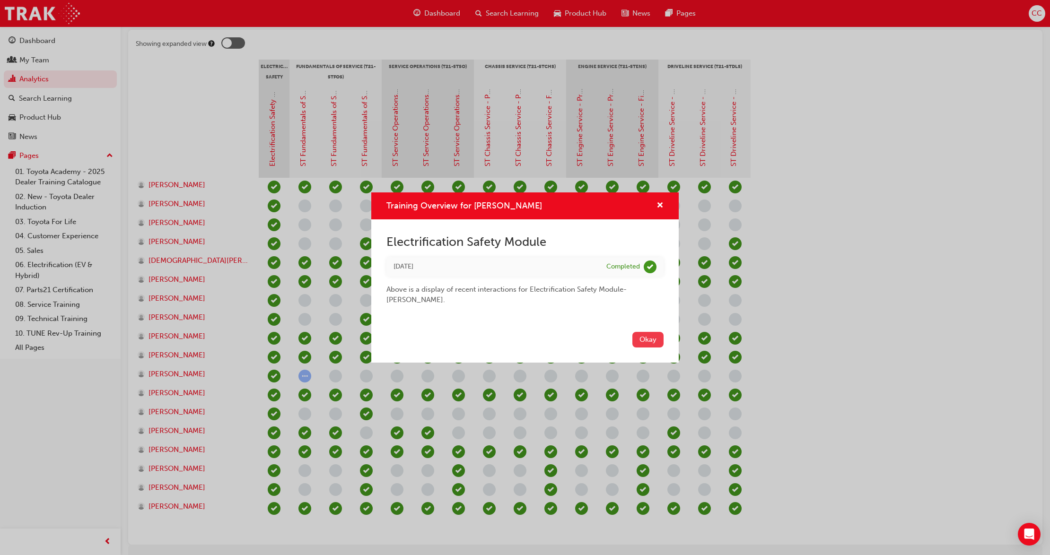
click at [651, 332] on button "Okay" at bounding box center [647, 340] width 31 height 16
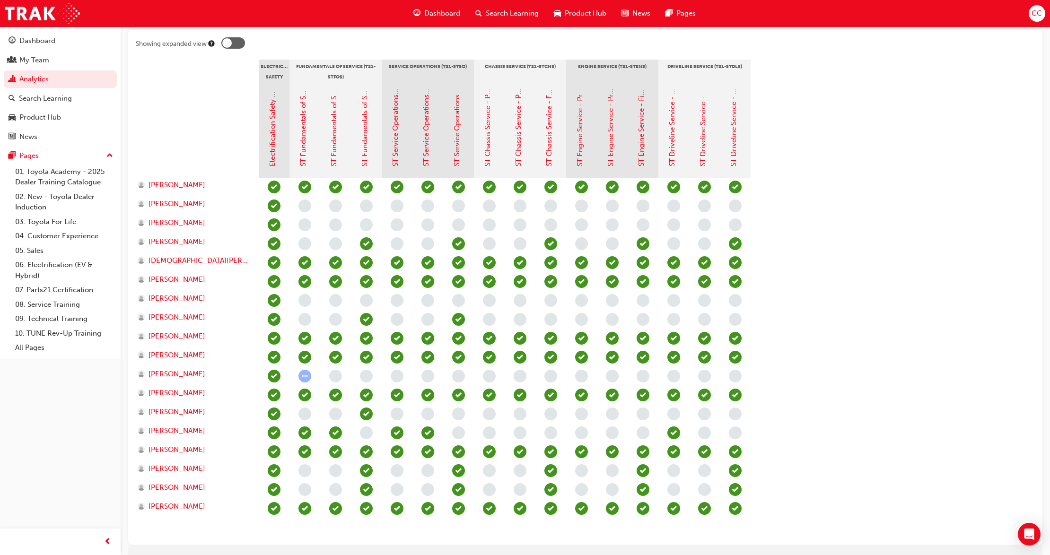
click at [275, 360] on span "learningRecordVerb_COMPLETE-icon" at bounding box center [274, 357] width 13 height 13
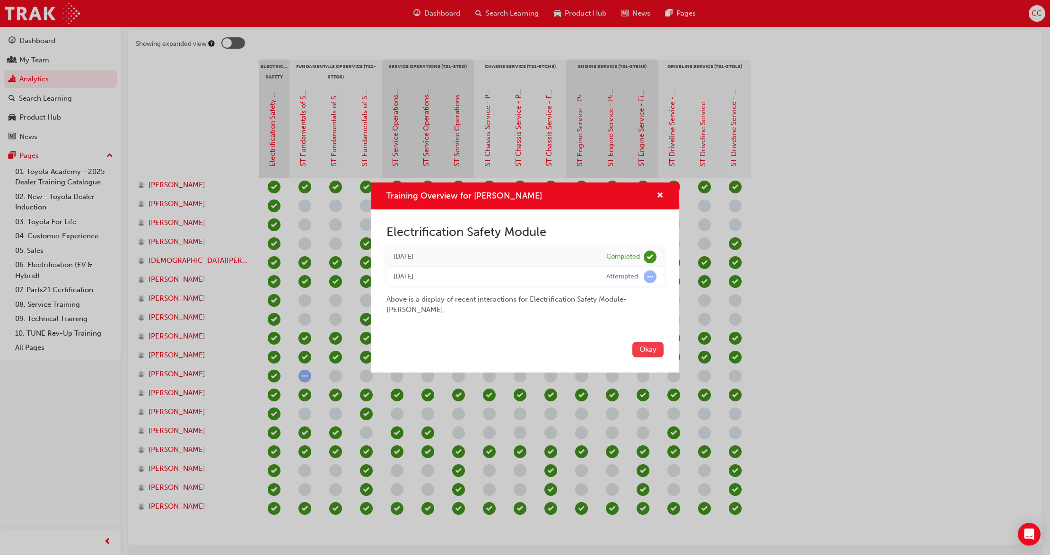
click at [649, 350] on button "Okay" at bounding box center [647, 350] width 31 height 16
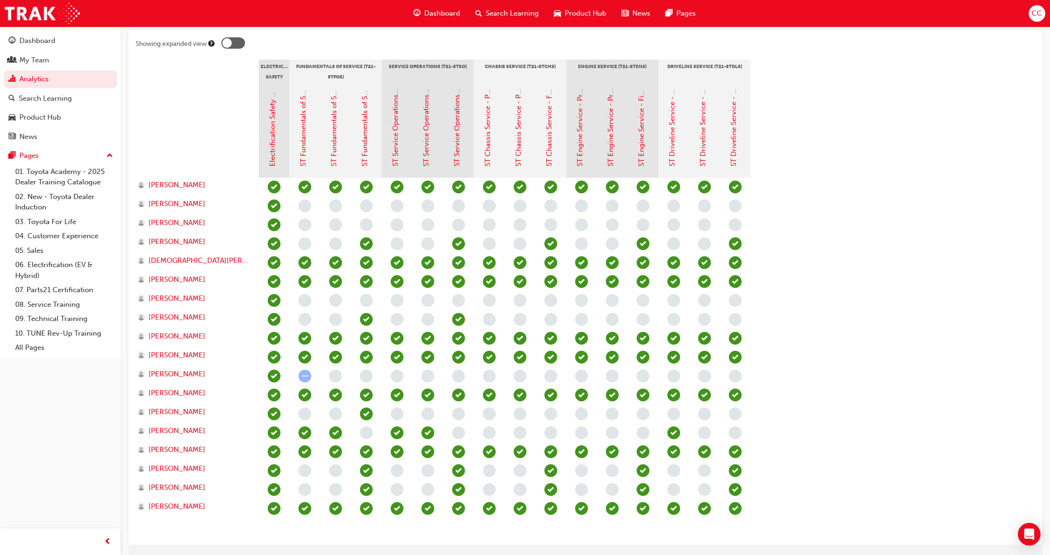
click at [275, 185] on span "learningRecordVerb_PASS-icon" at bounding box center [274, 187] width 13 height 13
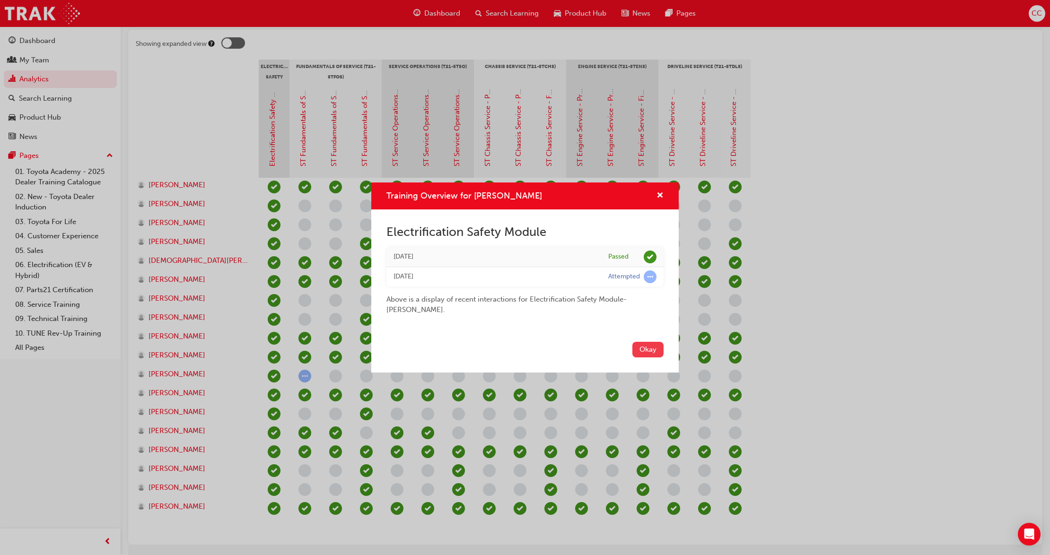
click at [655, 349] on button "Okay" at bounding box center [647, 350] width 31 height 16
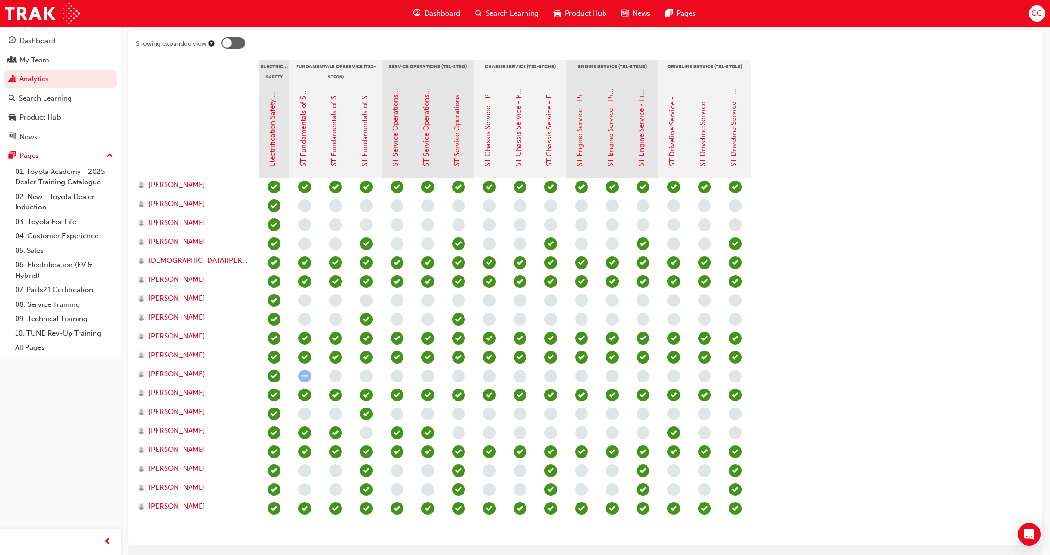
click at [279, 488] on span "learningRecordVerb_COMPLETE-icon" at bounding box center [274, 489] width 13 height 13
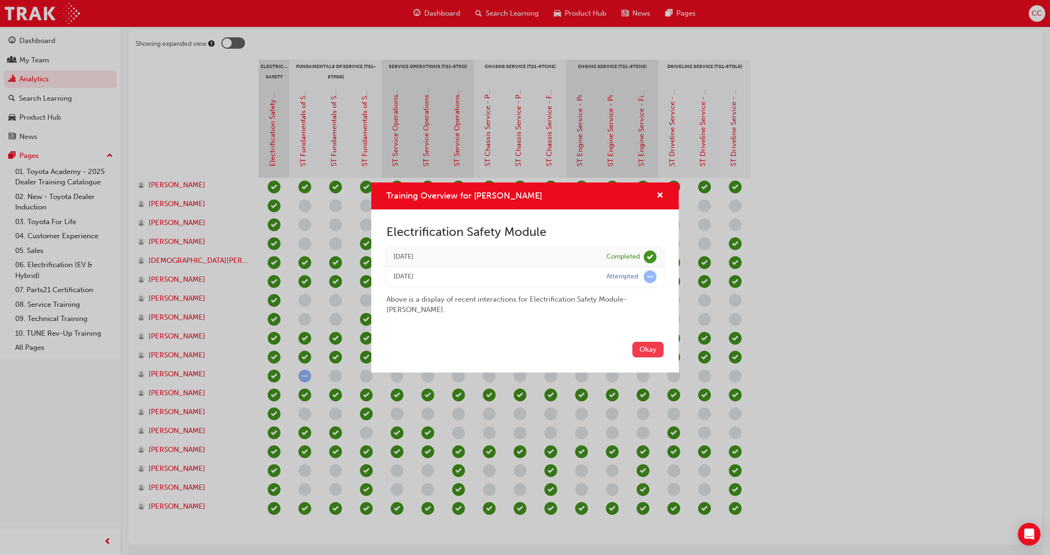
click at [648, 347] on button "Okay" at bounding box center [647, 350] width 31 height 16
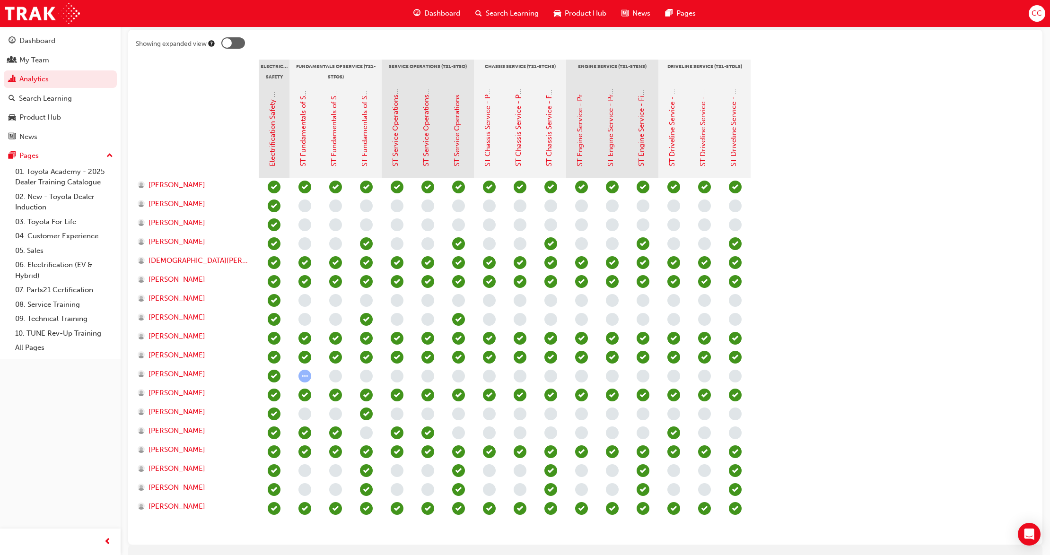
click at [275, 246] on span "learningRecordVerb_PASS-icon" at bounding box center [274, 243] width 13 height 13
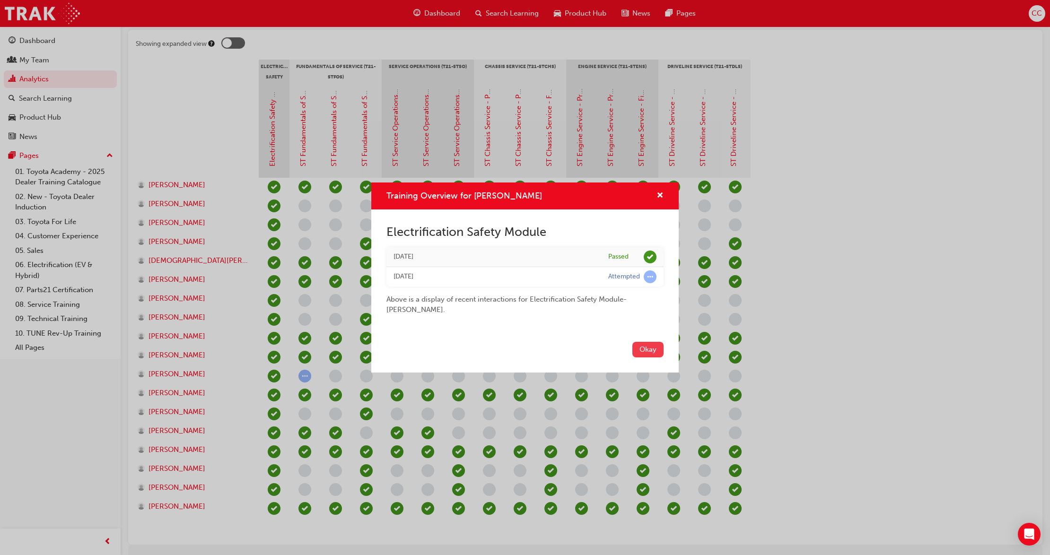
click at [656, 349] on button "Okay" at bounding box center [647, 350] width 31 height 16
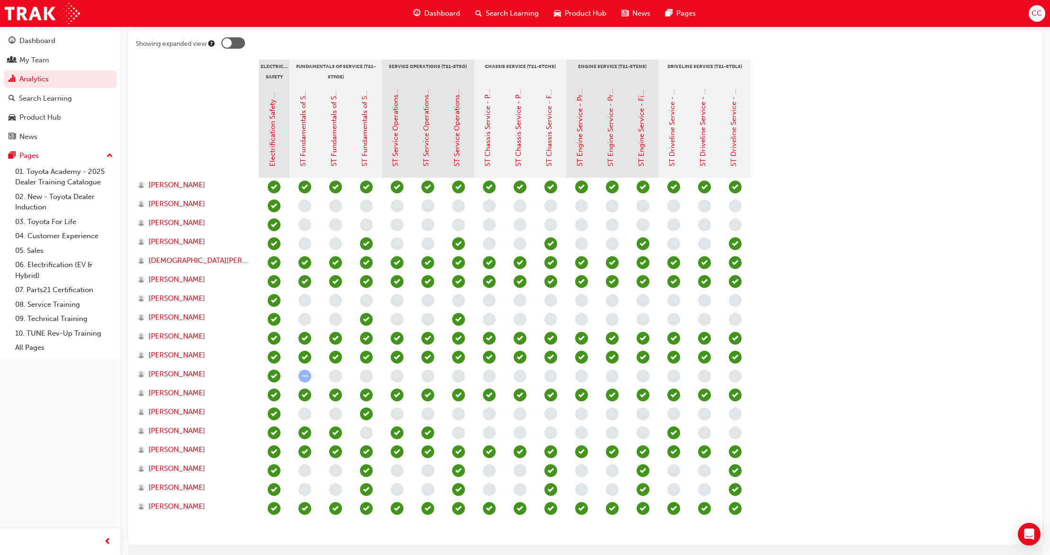
click at [273, 451] on span "learningRecordVerb_COMPLETE-icon" at bounding box center [274, 451] width 13 height 13
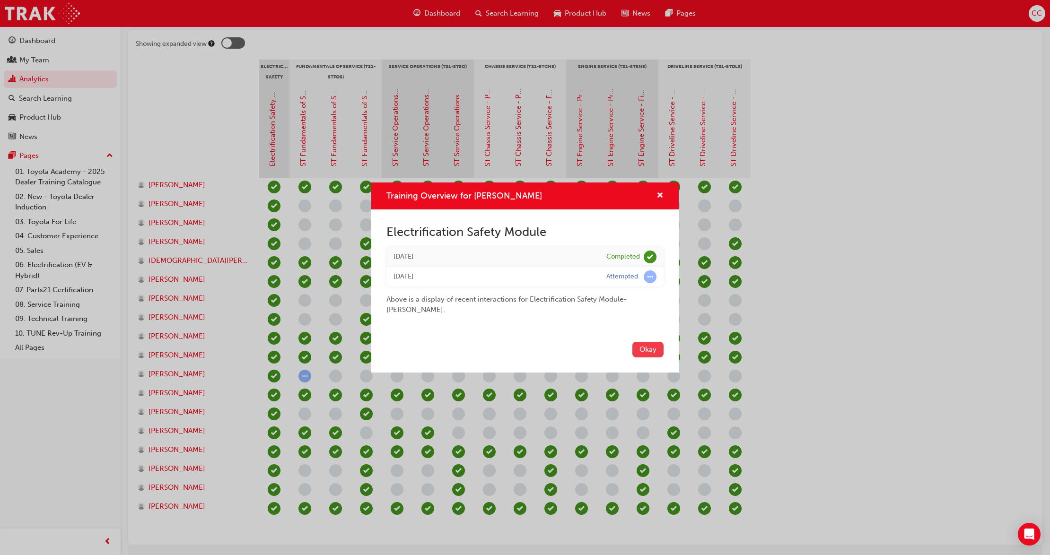
click at [648, 352] on button "Okay" at bounding box center [647, 350] width 31 height 16
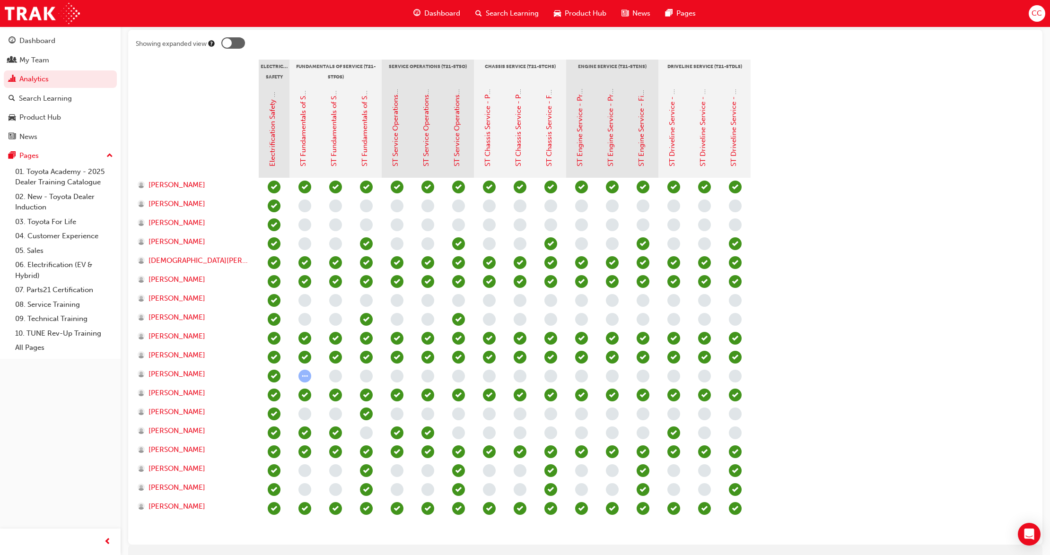
click at [275, 318] on span "learningRecordVerb_COMPLETE-icon" at bounding box center [274, 319] width 13 height 13
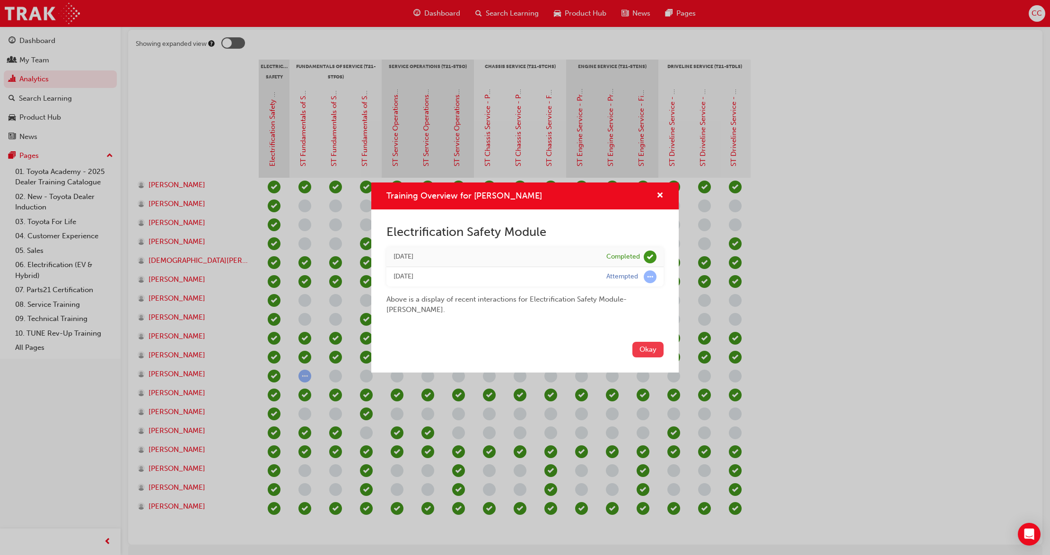
click at [650, 356] on button "Okay" at bounding box center [647, 350] width 31 height 16
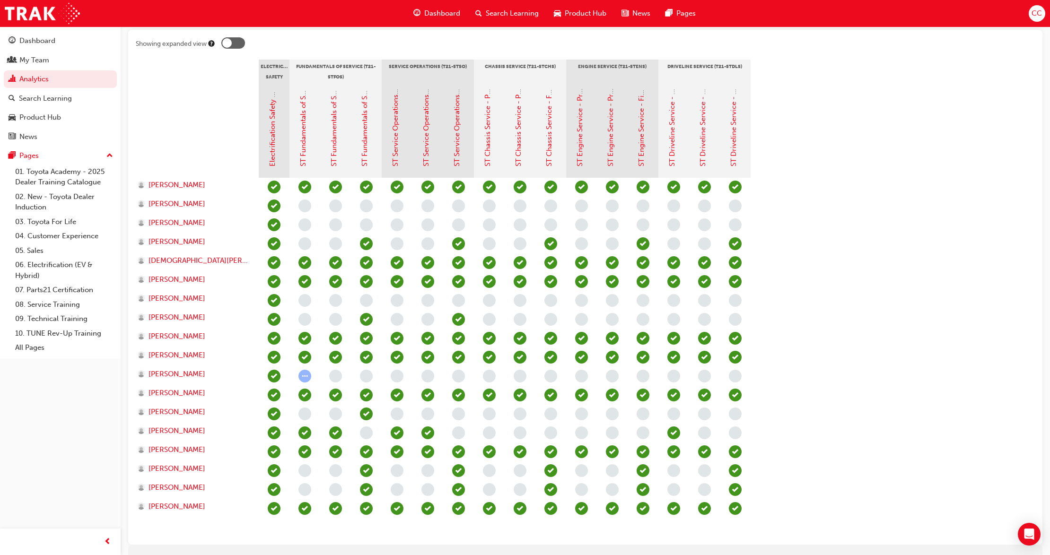
click at [278, 413] on span "learningRecordVerb_COMPLETE-icon" at bounding box center [274, 414] width 13 height 13
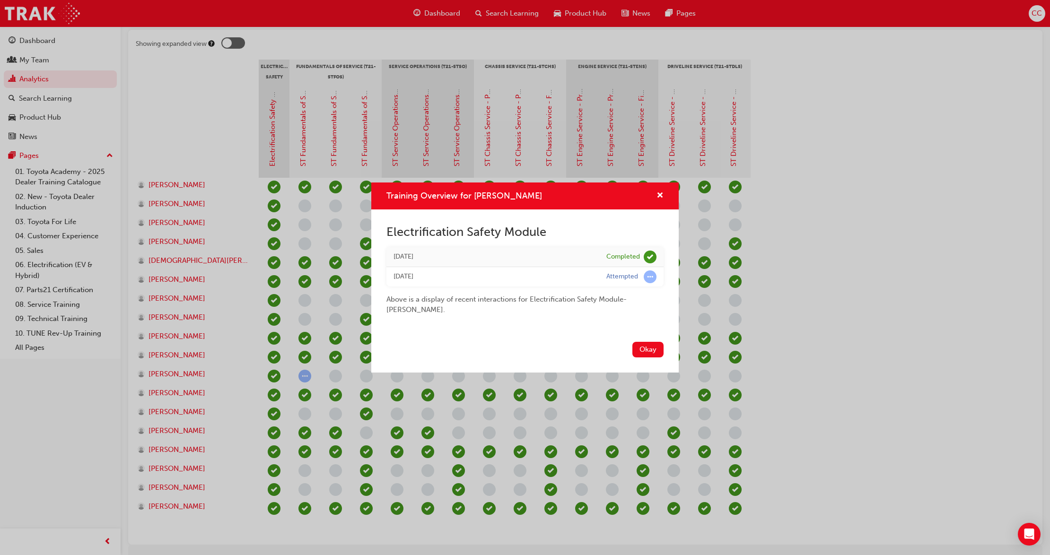
click at [648, 346] on button "Okay" at bounding box center [647, 350] width 31 height 16
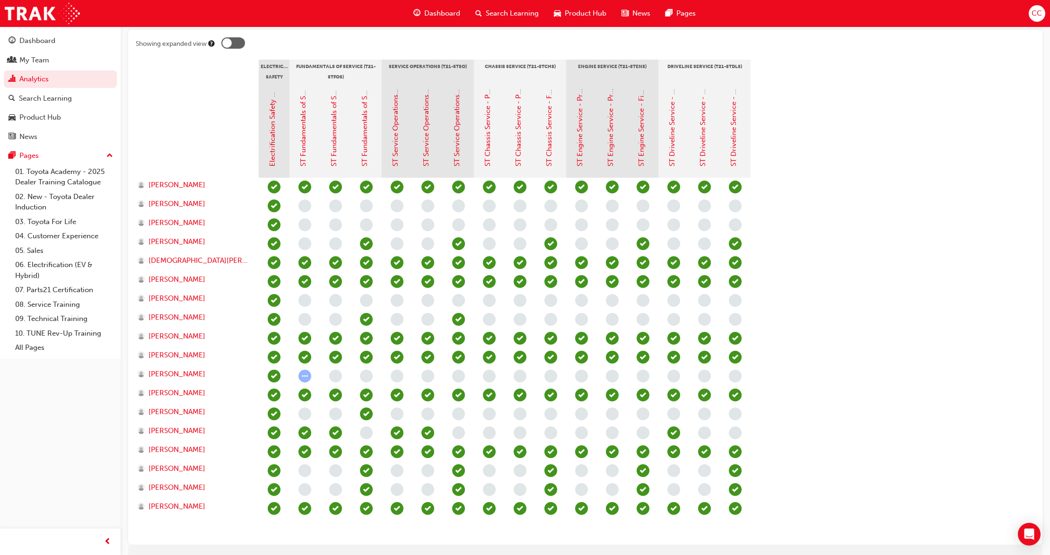
click at [274, 203] on span "learningRecordVerb_COMPLETE-icon" at bounding box center [274, 206] width 13 height 13
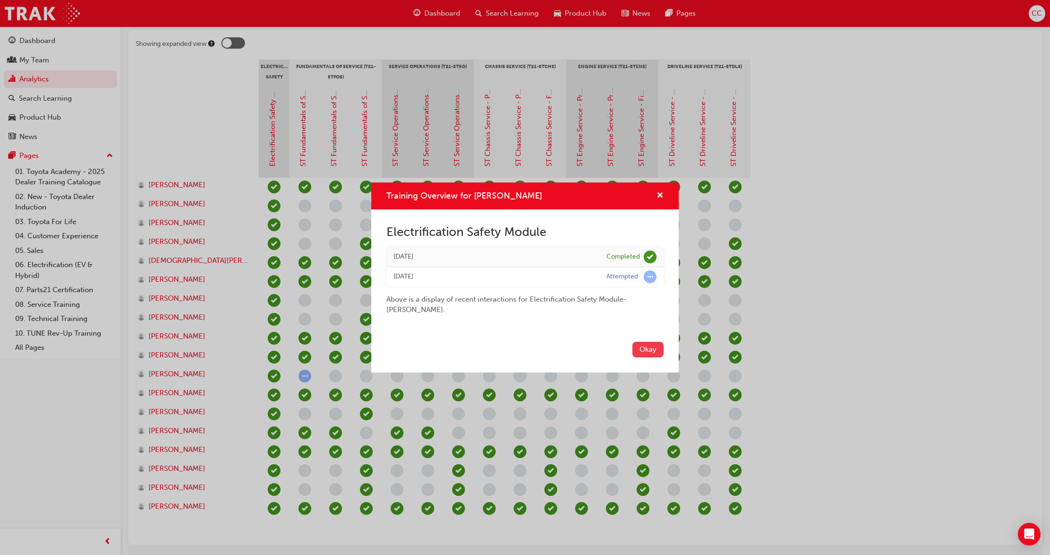
click at [659, 353] on button "Okay" at bounding box center [647, 350] width 31 height 16
